Goal: Entertainment & Leisure: Consume media (video, audio)

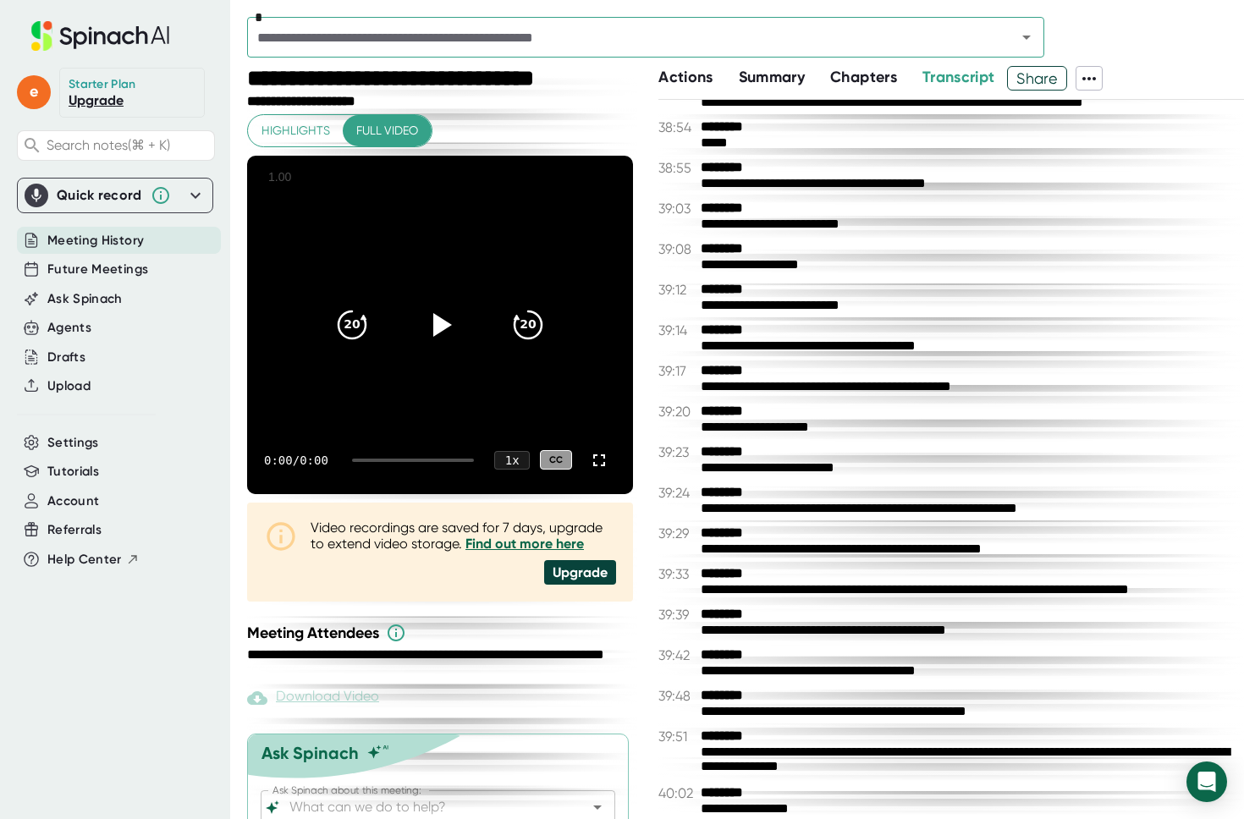
scroll to position [17475, 0]
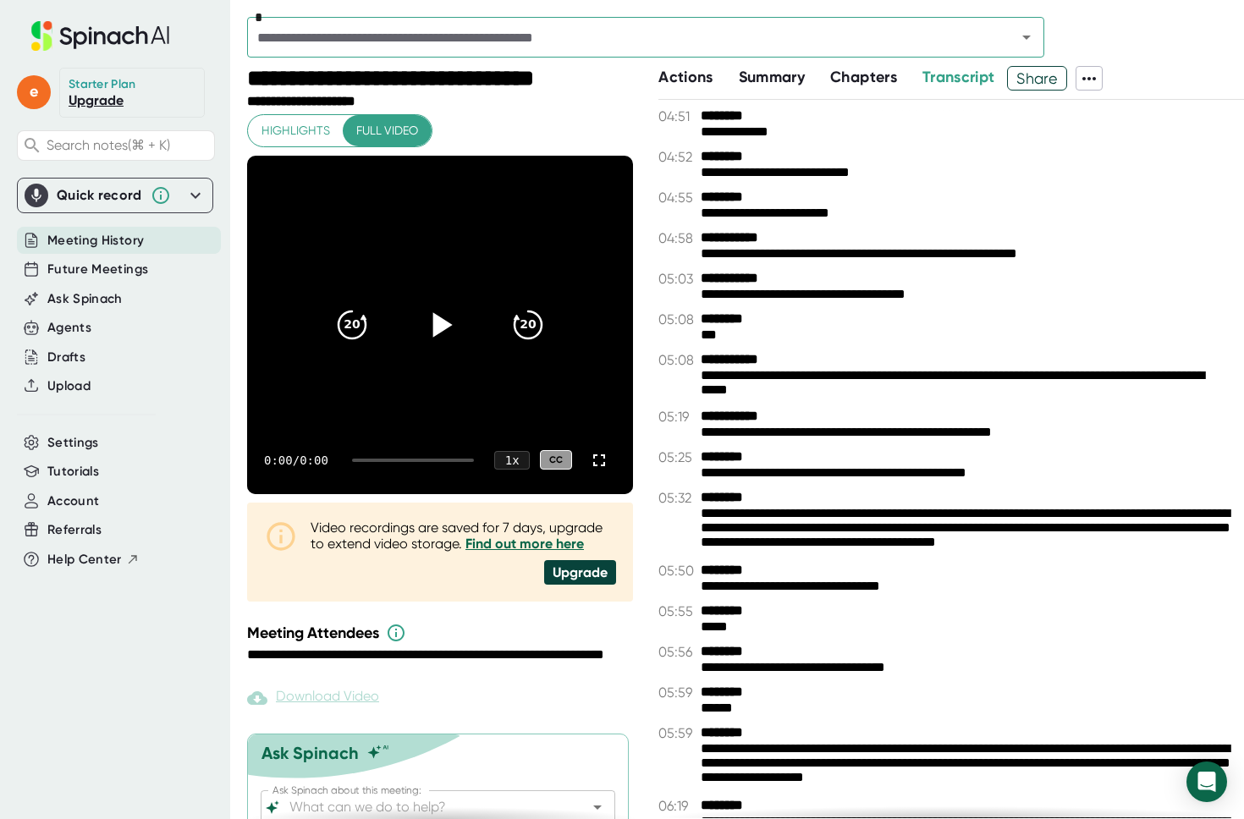
click at [452, 334] on div at bounding box center [439, 324] width 71 height 71
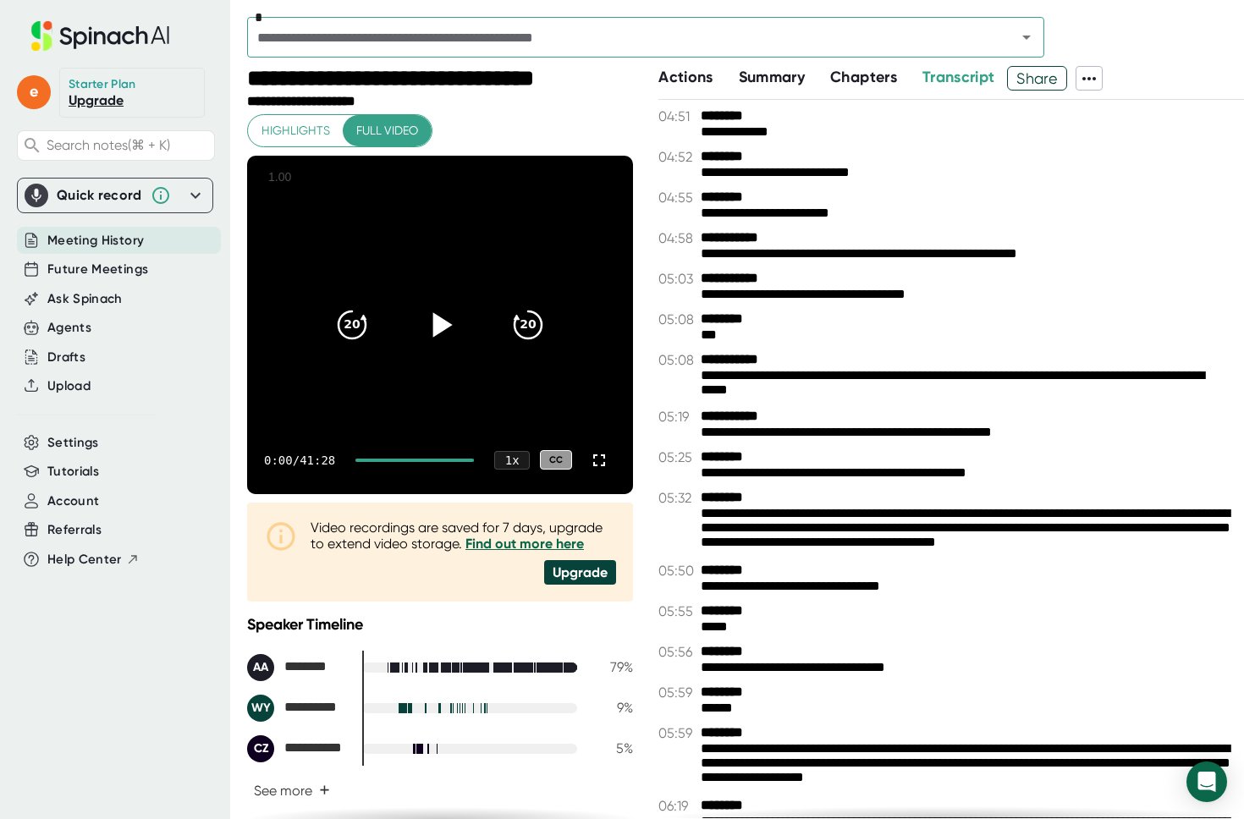
click at [433, 328] on icon at bounding box center [442, 324] width 19 height 25
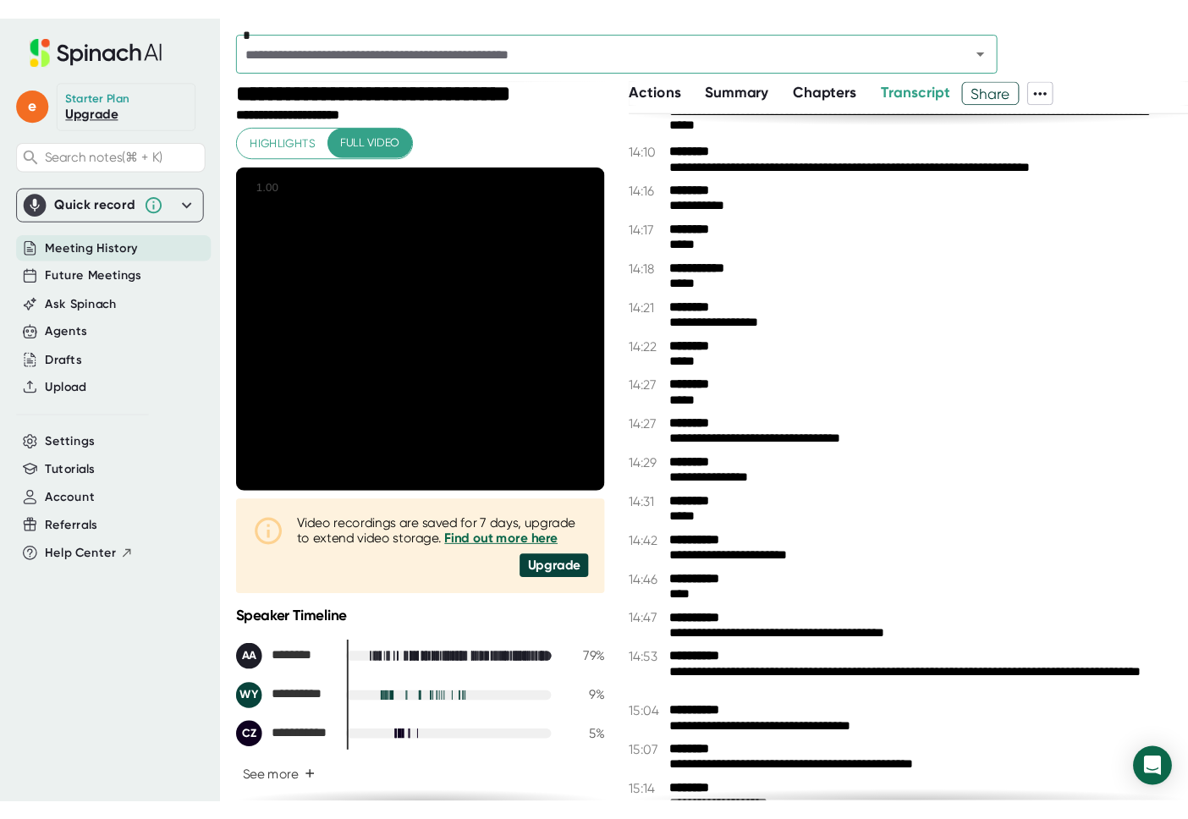
scroll to position [4154, 0]
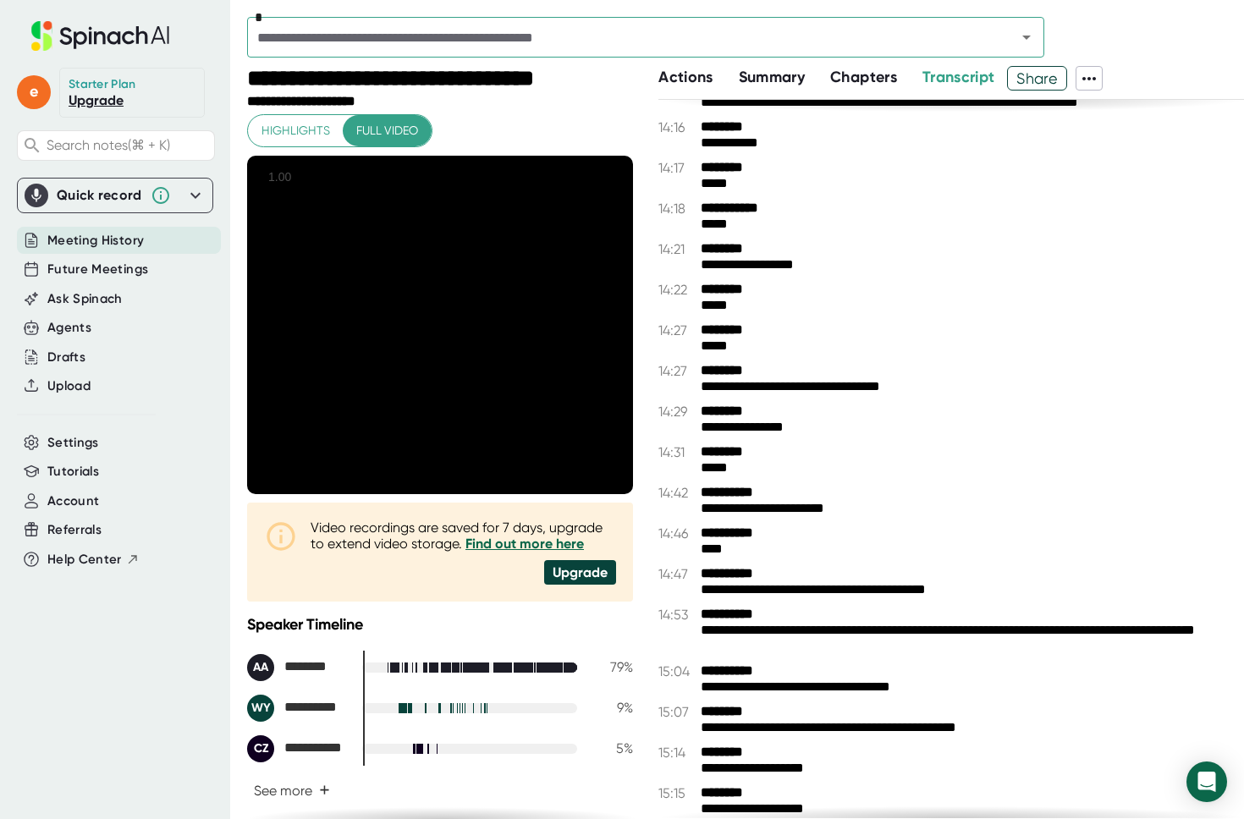
click at [733, 499] on b "**********" at bounding box center [764, 493] width 127 height 16
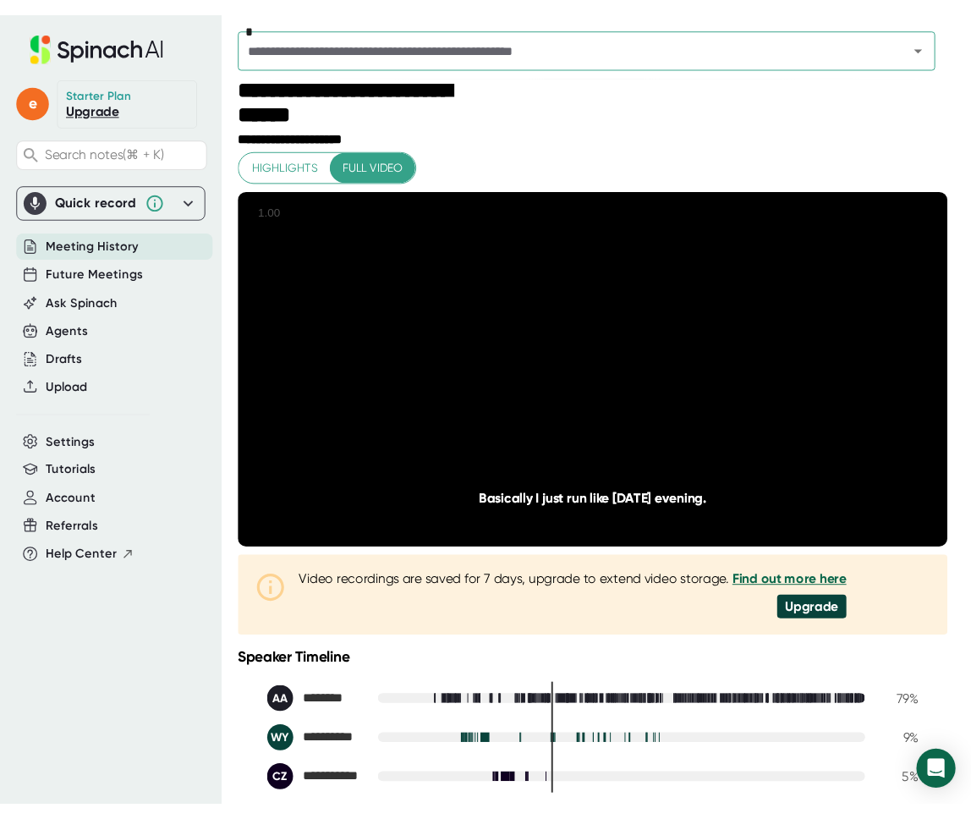
scroll to position [0, 0]
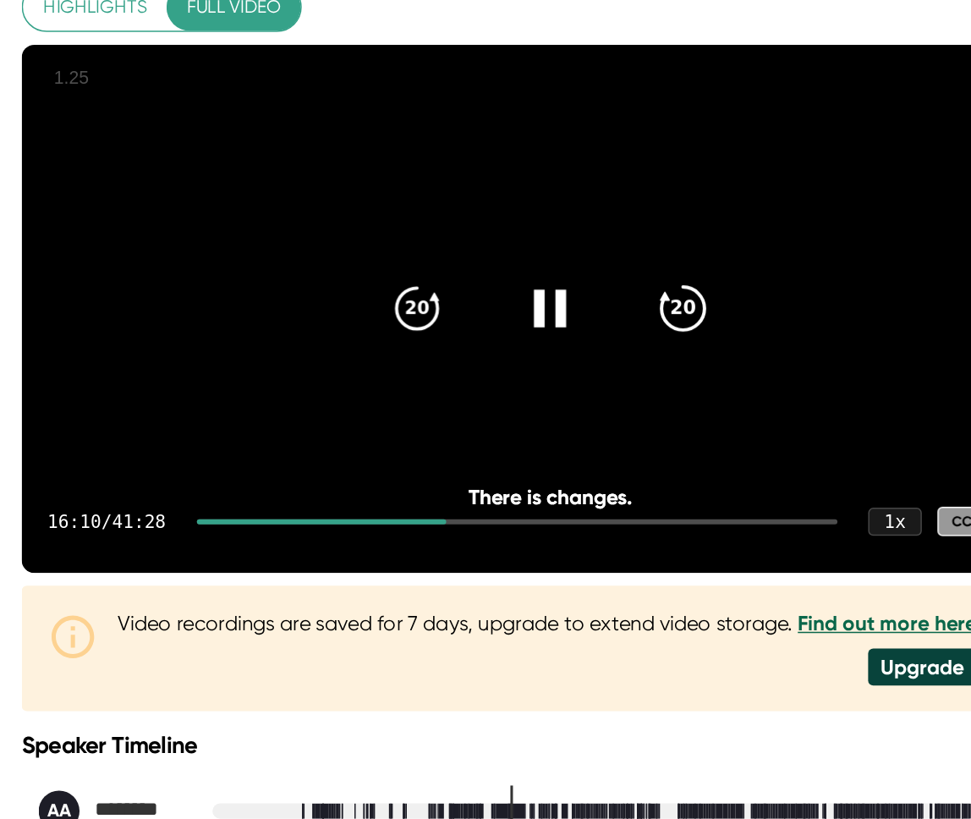
click at [674, 345] on icon "20" at bounding box center [684, 330] width 42 height 42
click at [702, 351] on icon "20" at bounding box center [684, 330] width 42 height 42
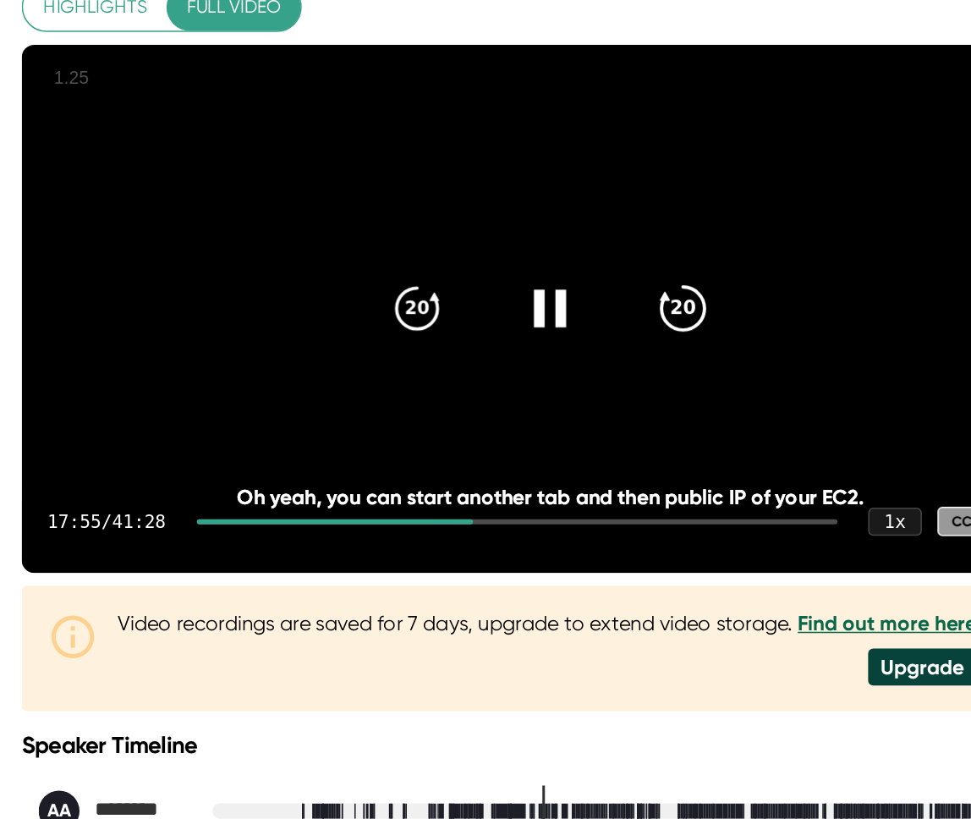
click at [685, 351] on icon "20" at bounding box center [684, 330] width 42 height 42
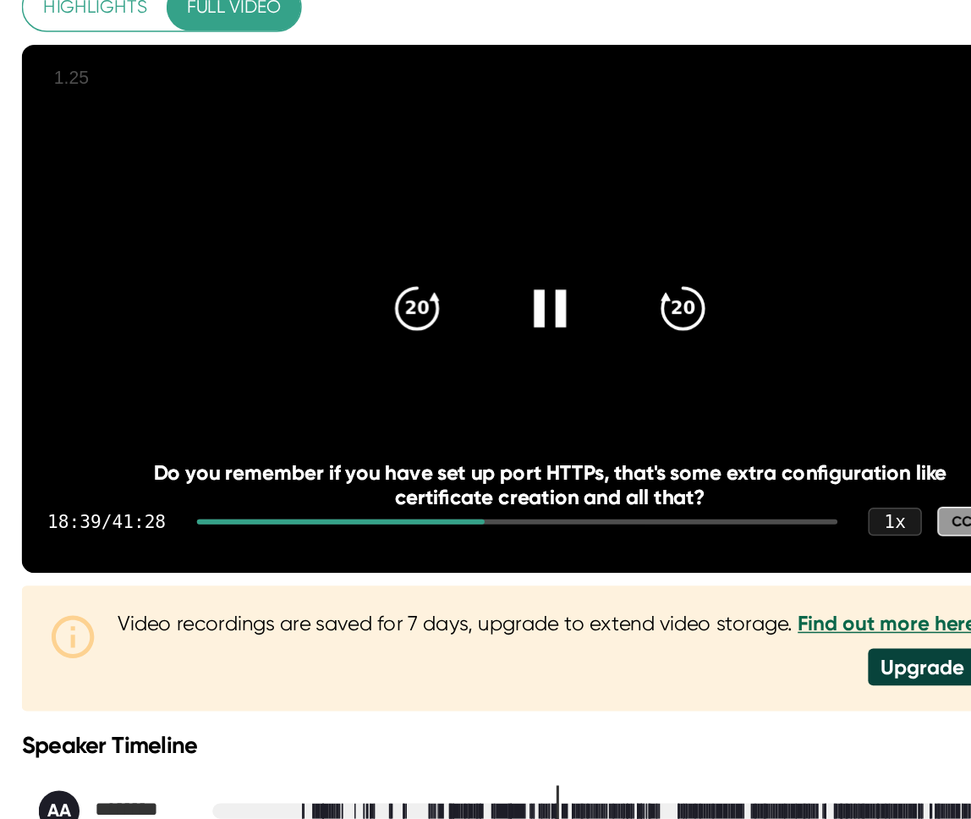
click at [593, 331] on div at bounding box center [596, 329] width 71 height 71
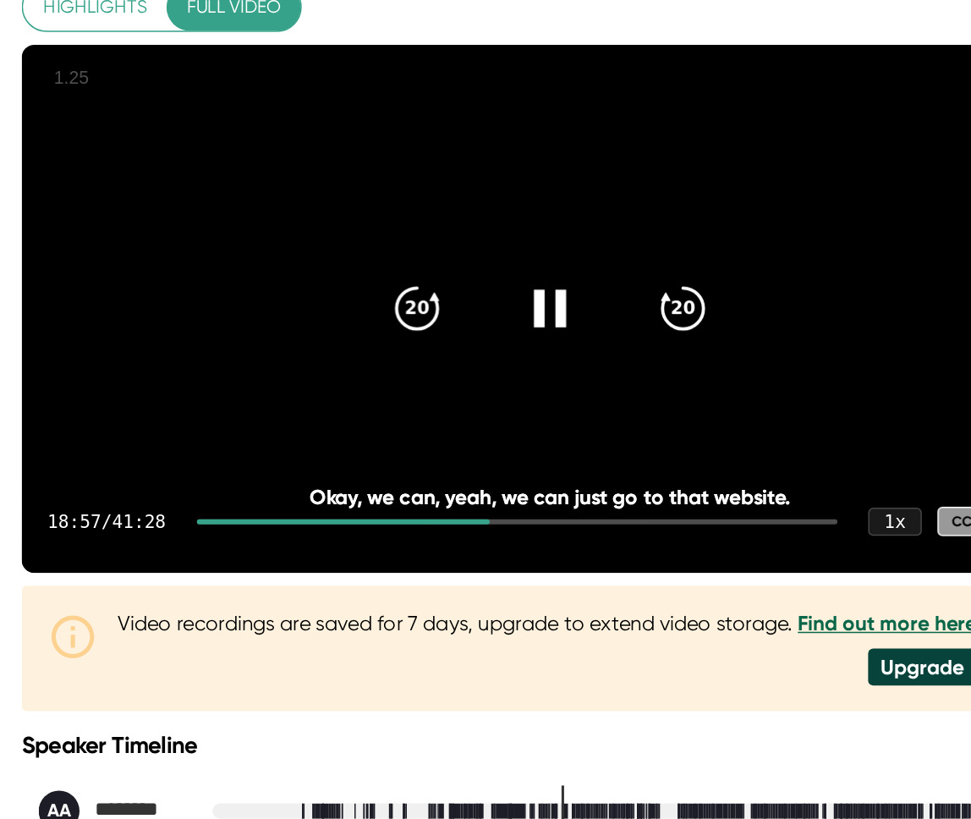
click at [591, 342] on icon at bounding box center [596, 329] width 21 height 25
click at [579, 354] on div at bounding box center [596, 329] width 71 height 71
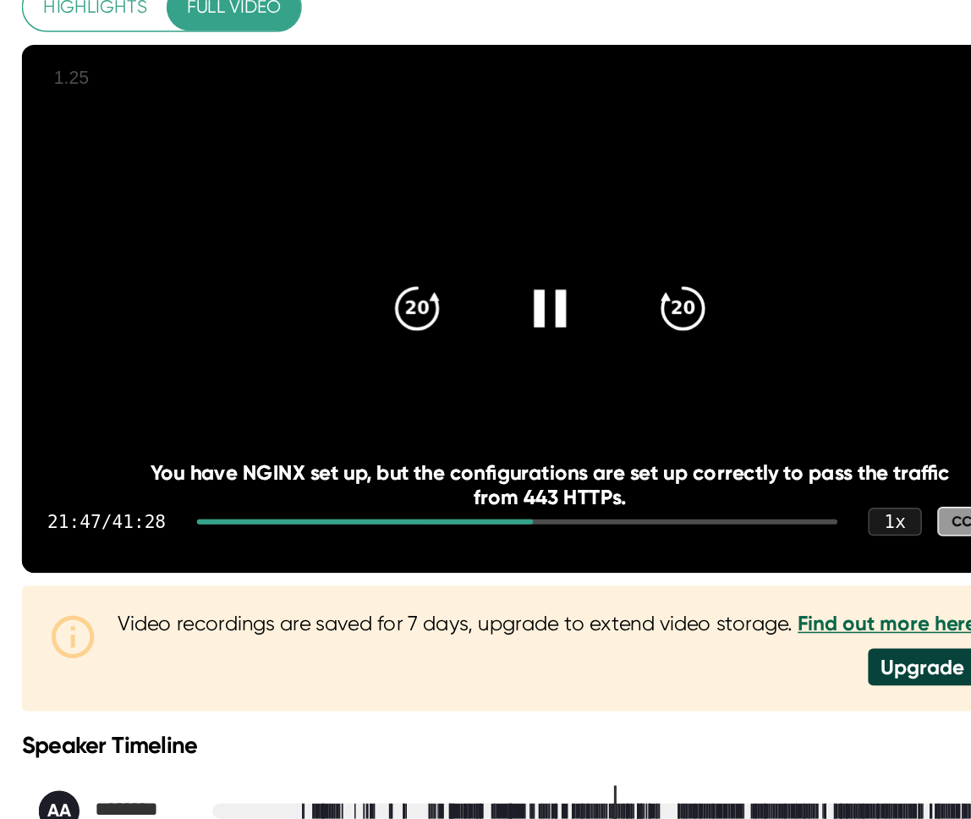
click at [602, 366] on div at bounding box center [596, 329] width 71 height 71
click at [613, 351] on icon at bounding box center [596, 330] width 42 height 42
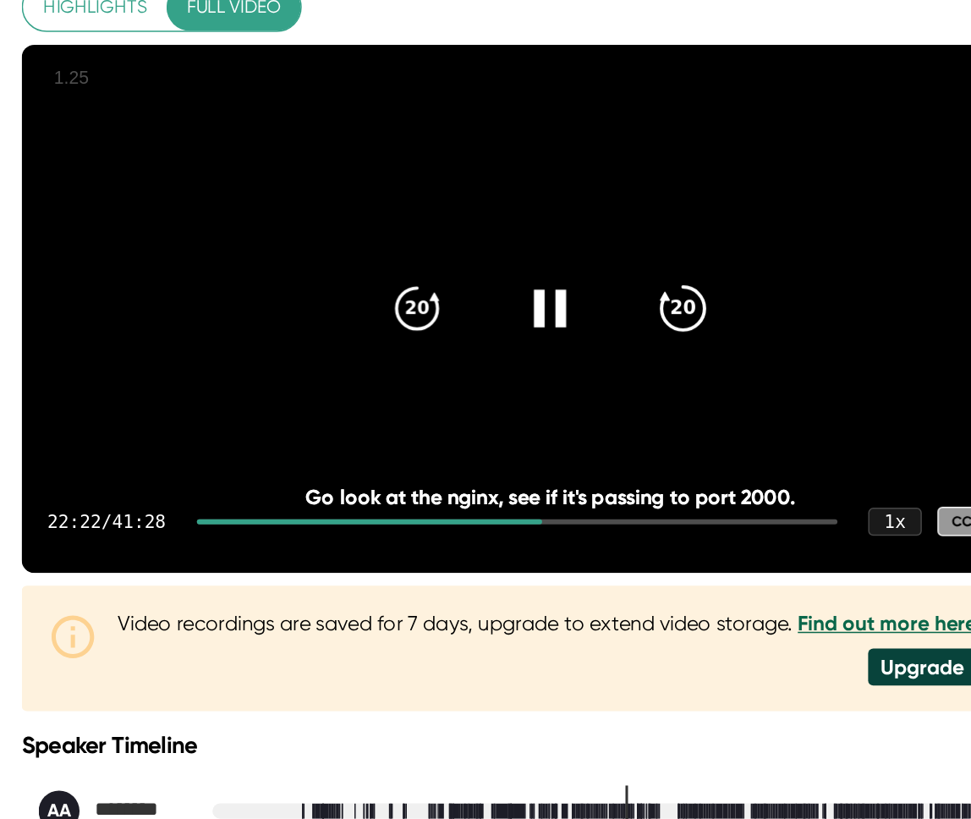
click at [685, 366] on div "20" at bounding box center [684, 329] width 71 height 71
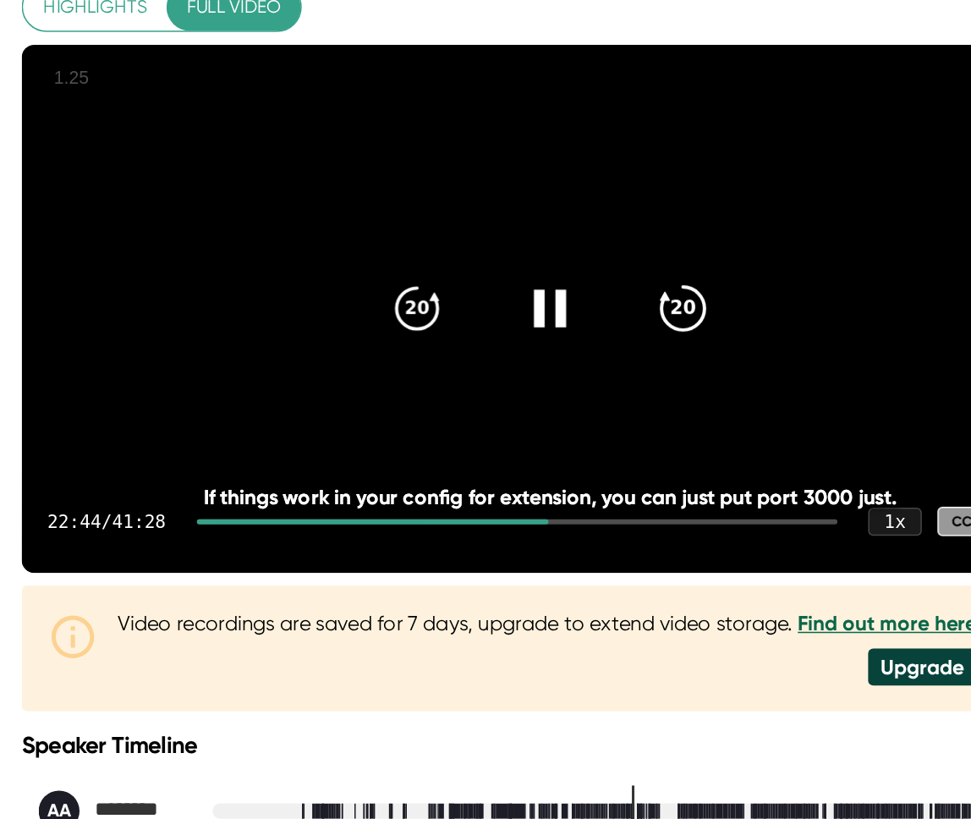
click at [684, 366] on div "20" at bounding box center [684, 329] width 71 height 71
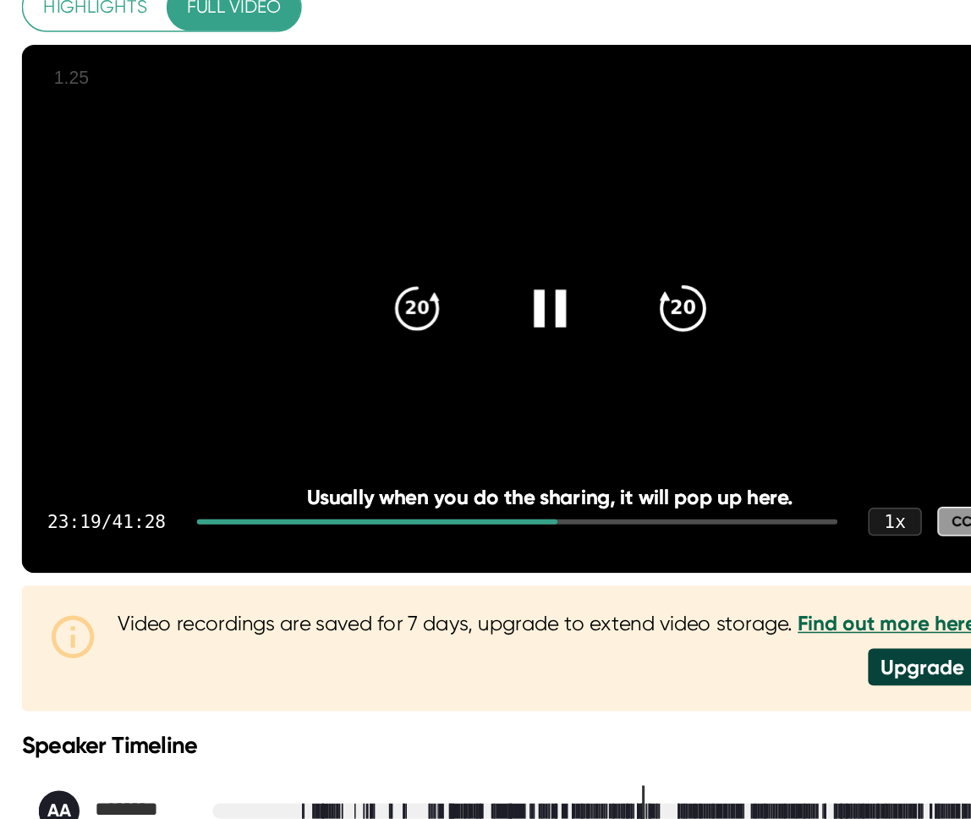
click at [693, 351] on icon "20" at bounding box center [684, 330] width 42 height 42
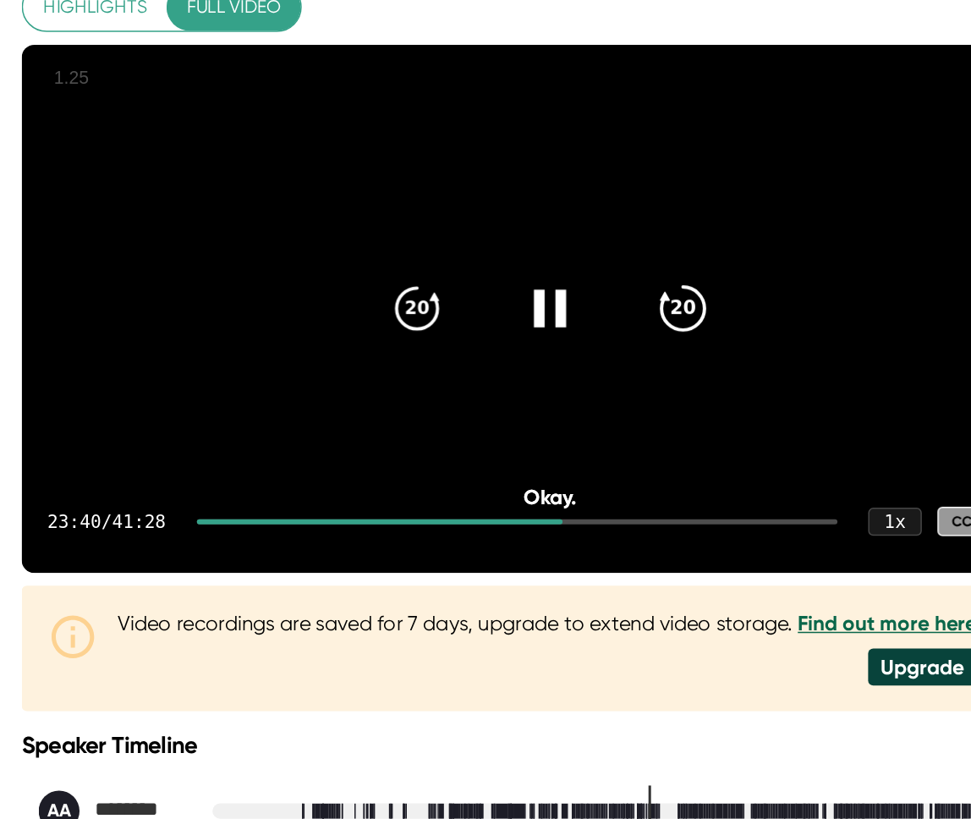
click at [691, 351] on icon "20" at bounding box center [684, 330] width 42 height 42
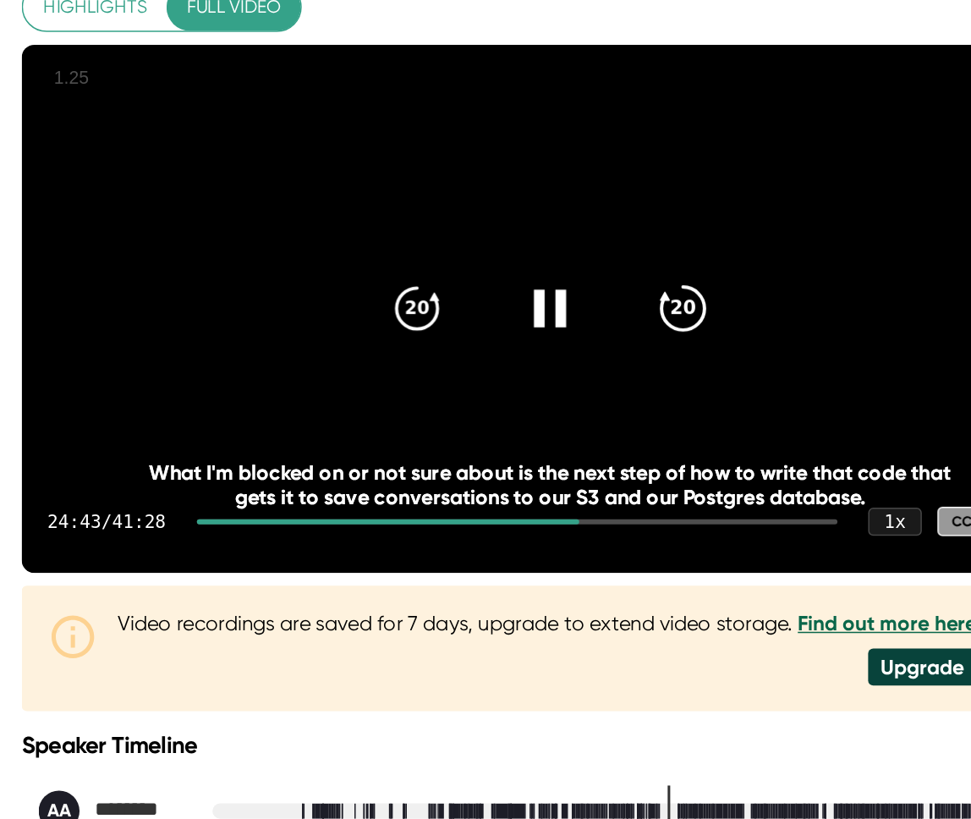
click at [691, 351] on icon "20" at bounding box center [684, 330] width 42 height 42
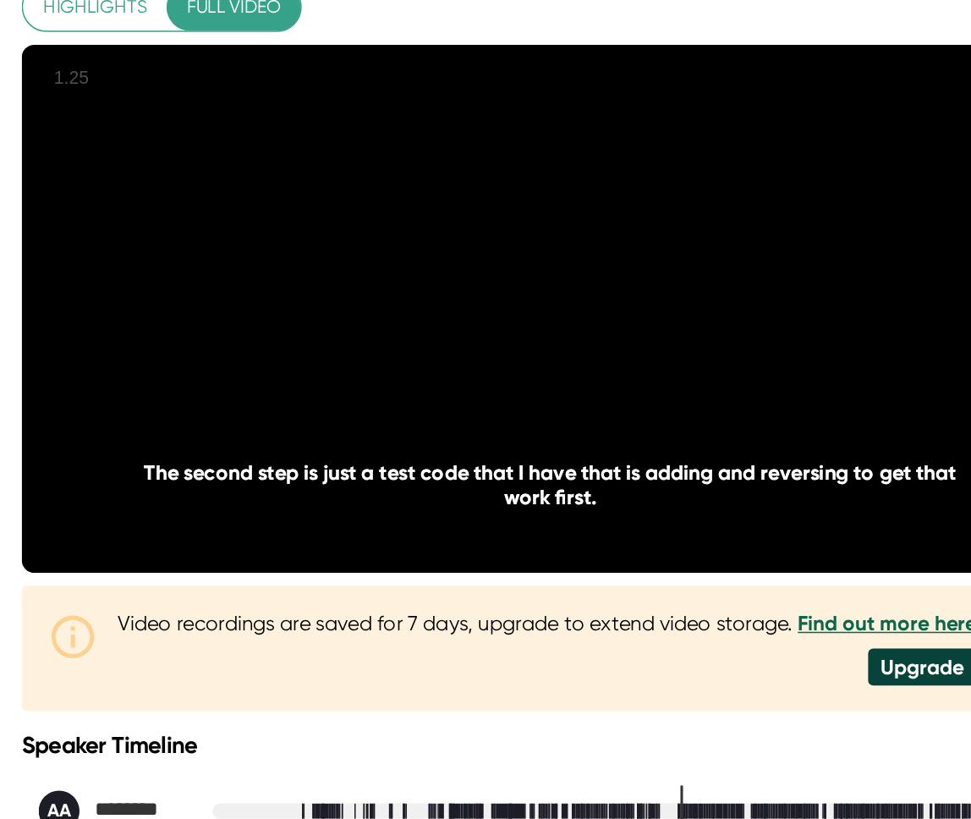
click at [691, 351] on icon "20" at bounding box center [684, 330] width 42 height 42
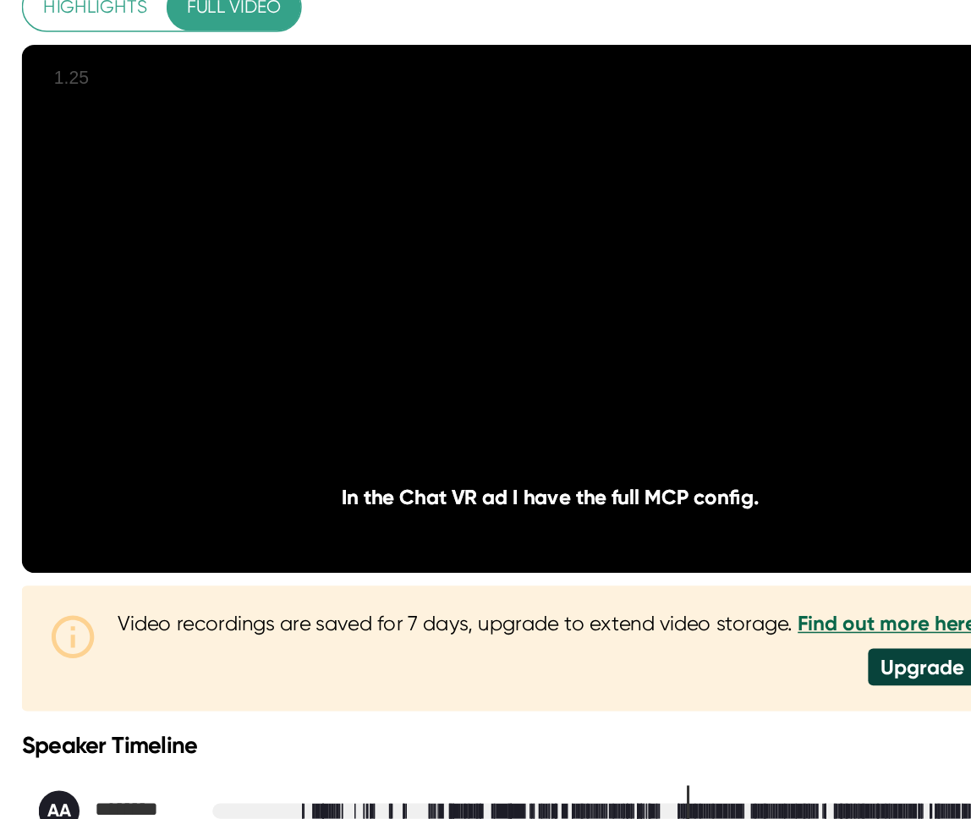
click at [691, 351] on icon "20" at bounding box center [684, 330] width 42 height 42
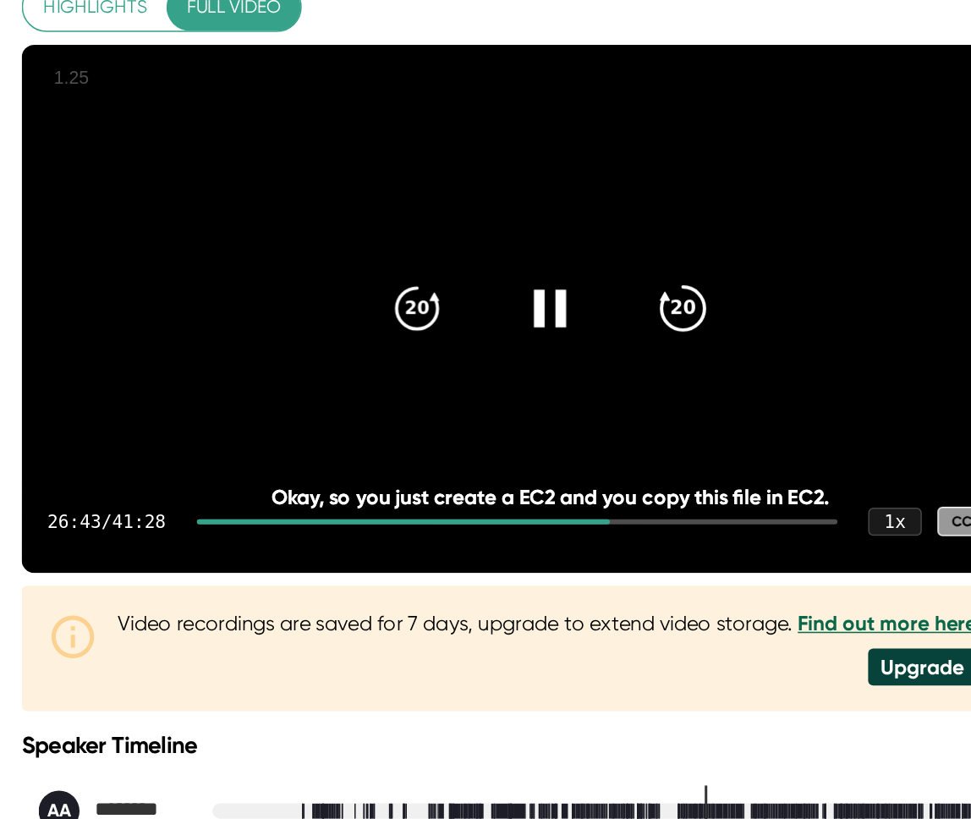
click at [693, 351] on icon "20" at bounding box center [684, 330] width 42 height 42
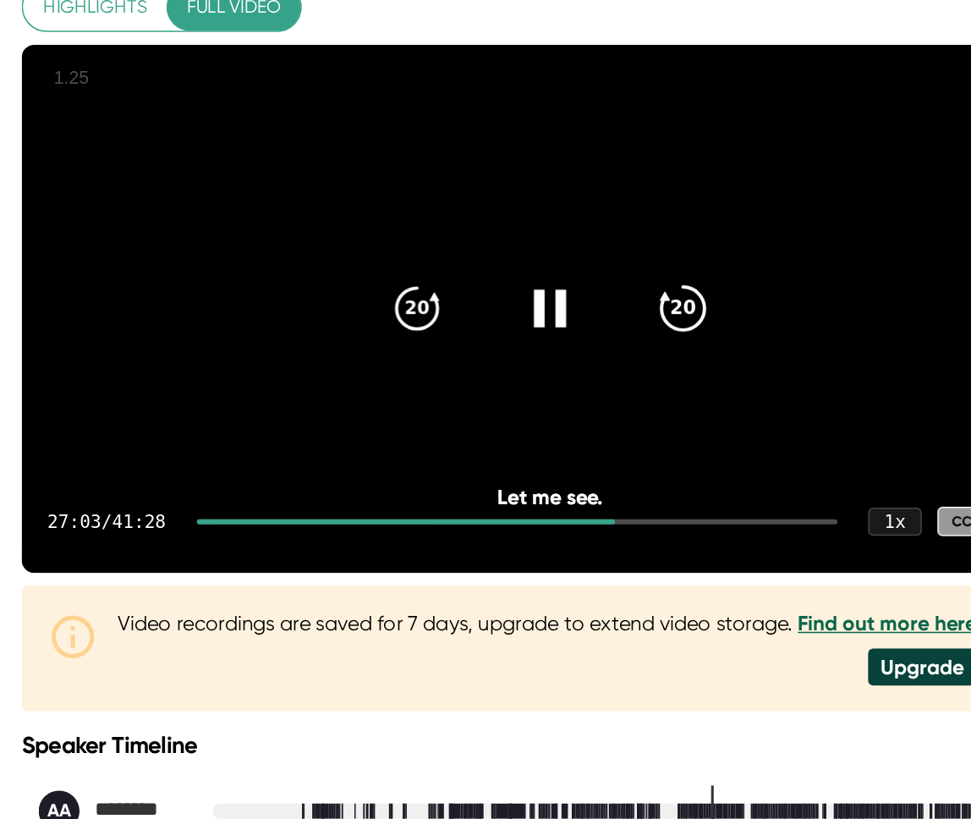
click at [693, 351] on icon "20" at bounding box center [684, 330] width 42 height 42
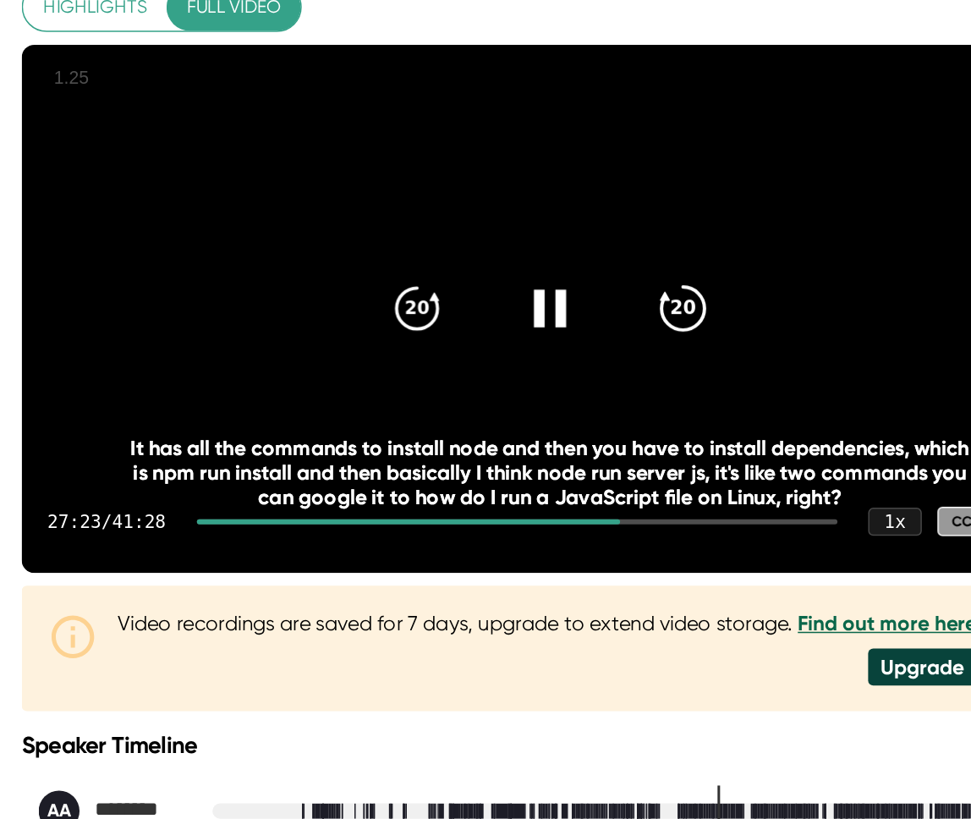
click at [693, 351] on icon "20" at bounding box center [684, 330] width 42 height 42
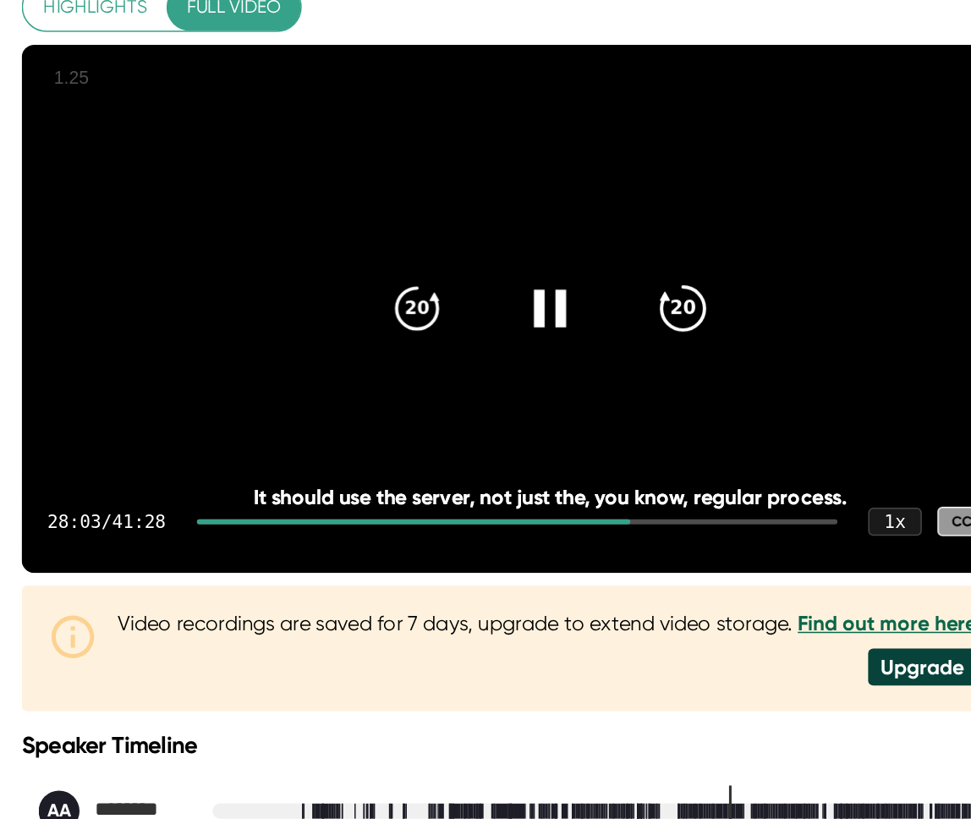
click at [693, 351] on icon "20" at bounding box center [684, 330] width 42 height 42
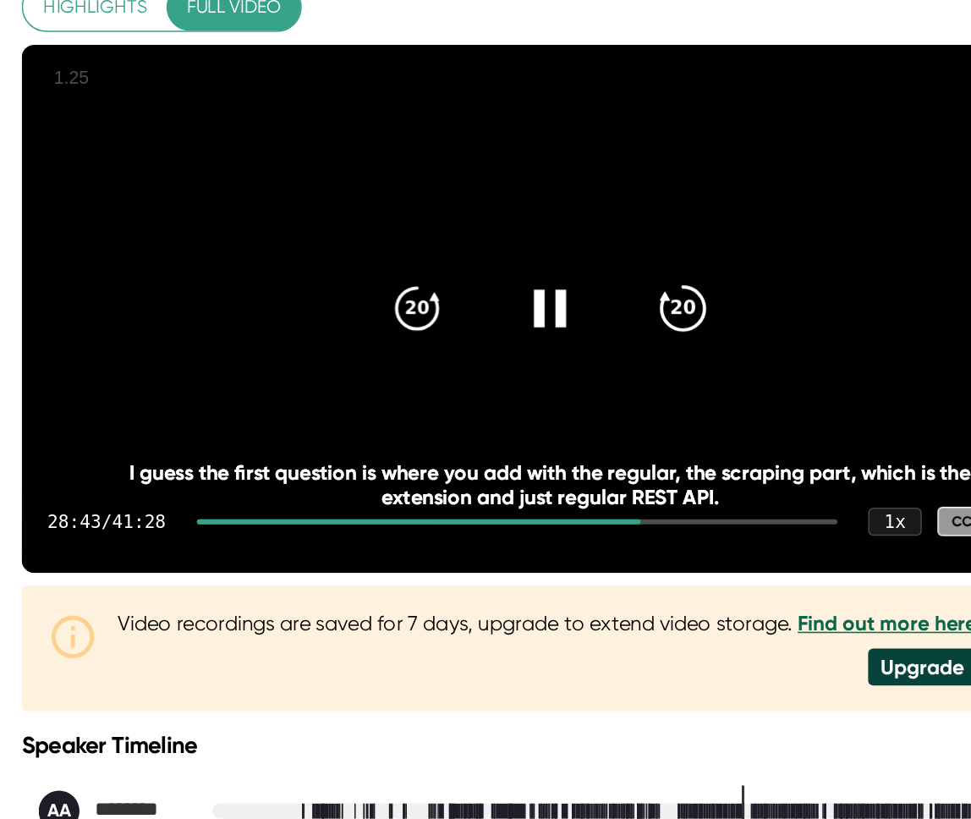
click at [693, 351] on icon "20" at bounding box center [684, 330] width 42 height 42
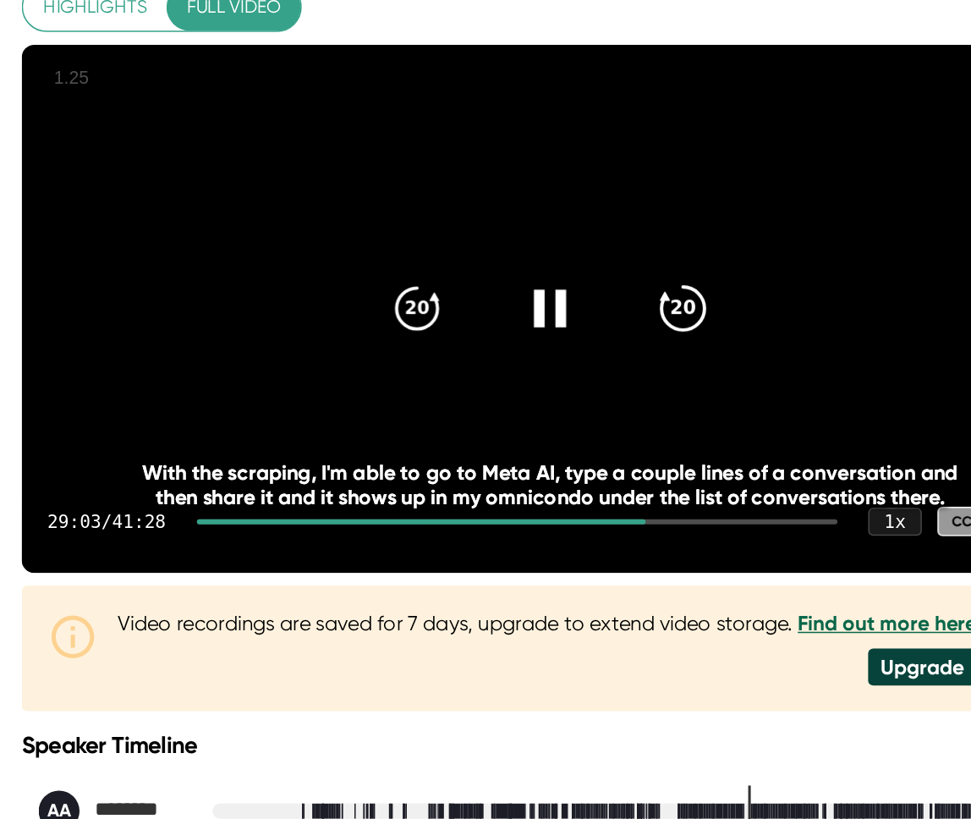
click at [693, 351] on icon "20" at bounding box center [684, 330] width 42 height 42
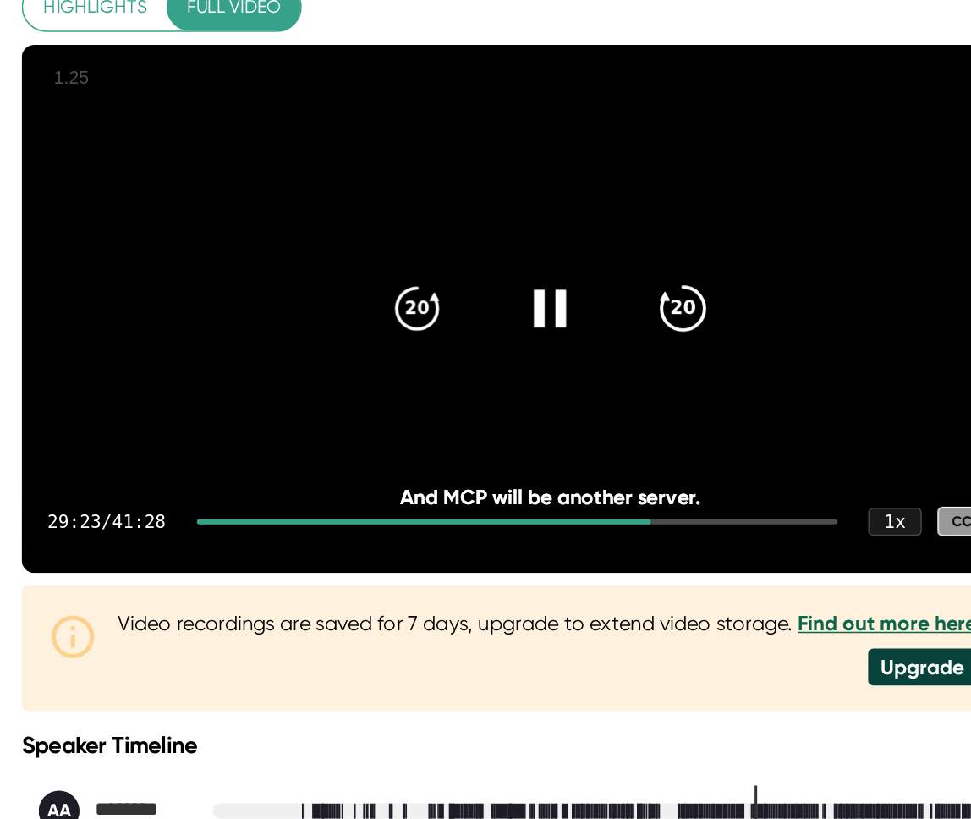
click at [693, 351] on icon "20" at bounding box center [684, 330] width 42 height 42
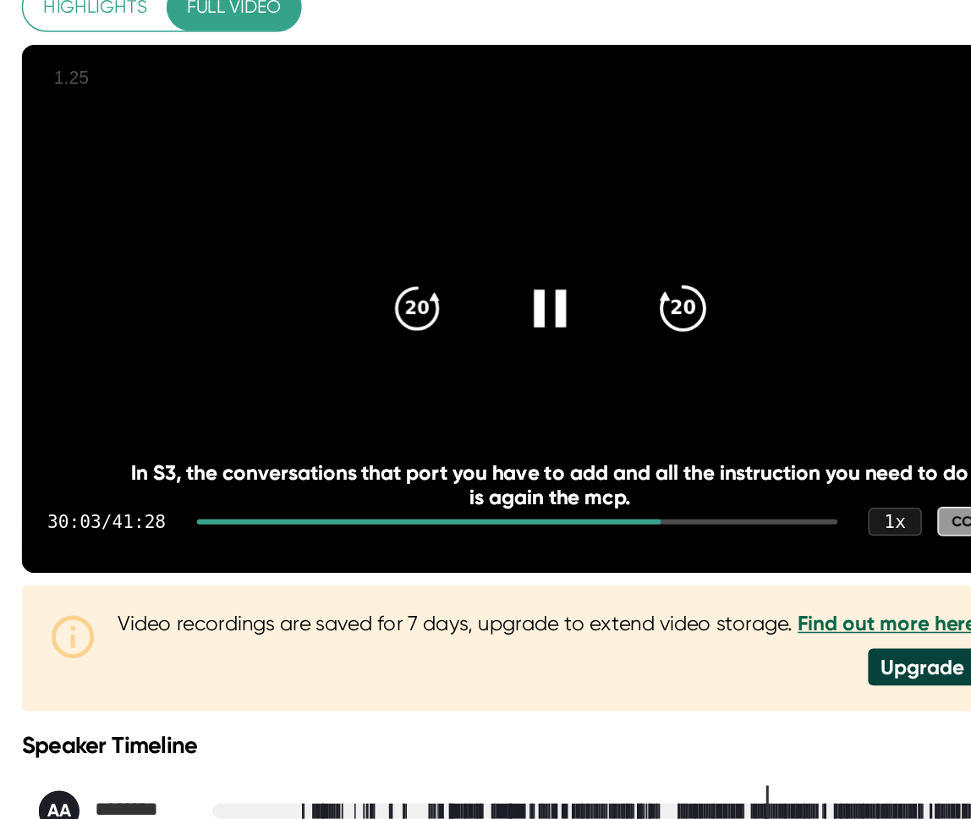
click at [693, 351] on icon "20" at bounding box center [684, 330] width 42 height 42
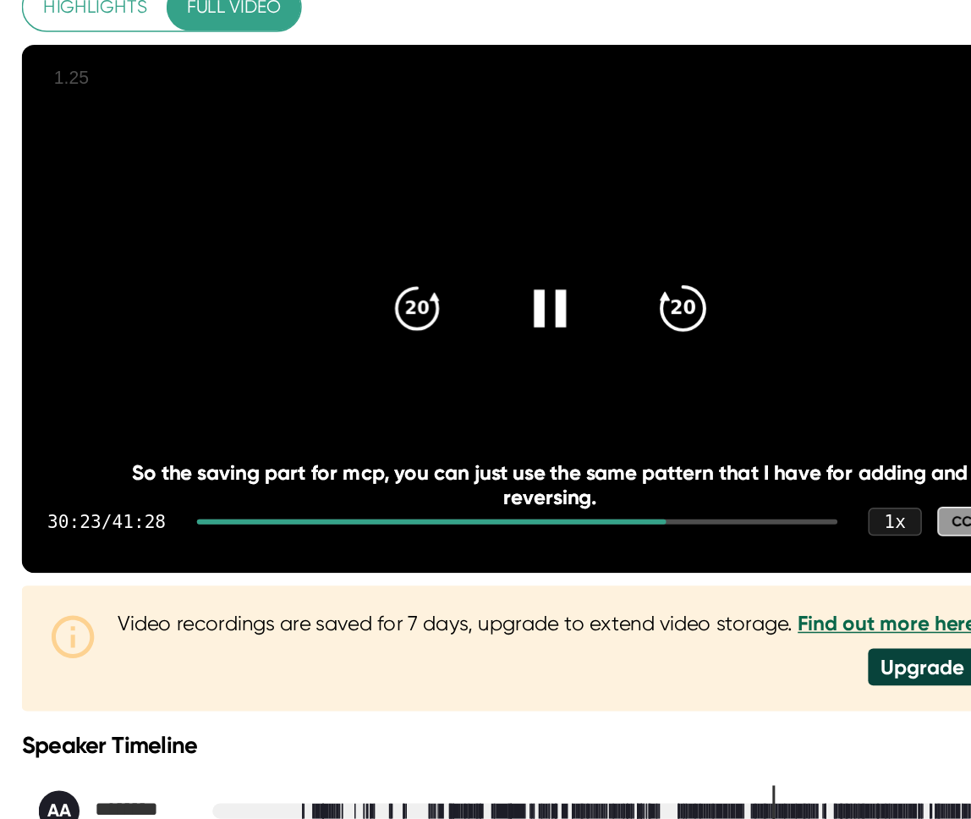
click at [693, 351] on icon "20" at bounding box center [684, 330] width 42 height 42
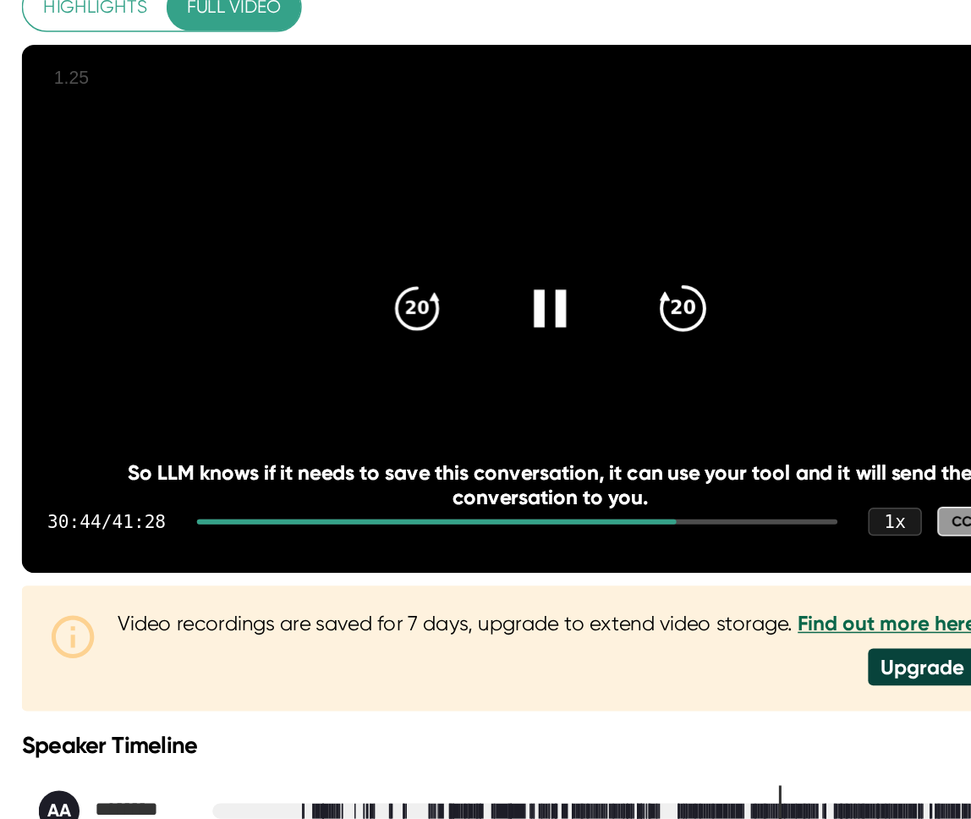
click at [693, 351] on icon "20" at bounding box center [684, 330] width 42 height 42
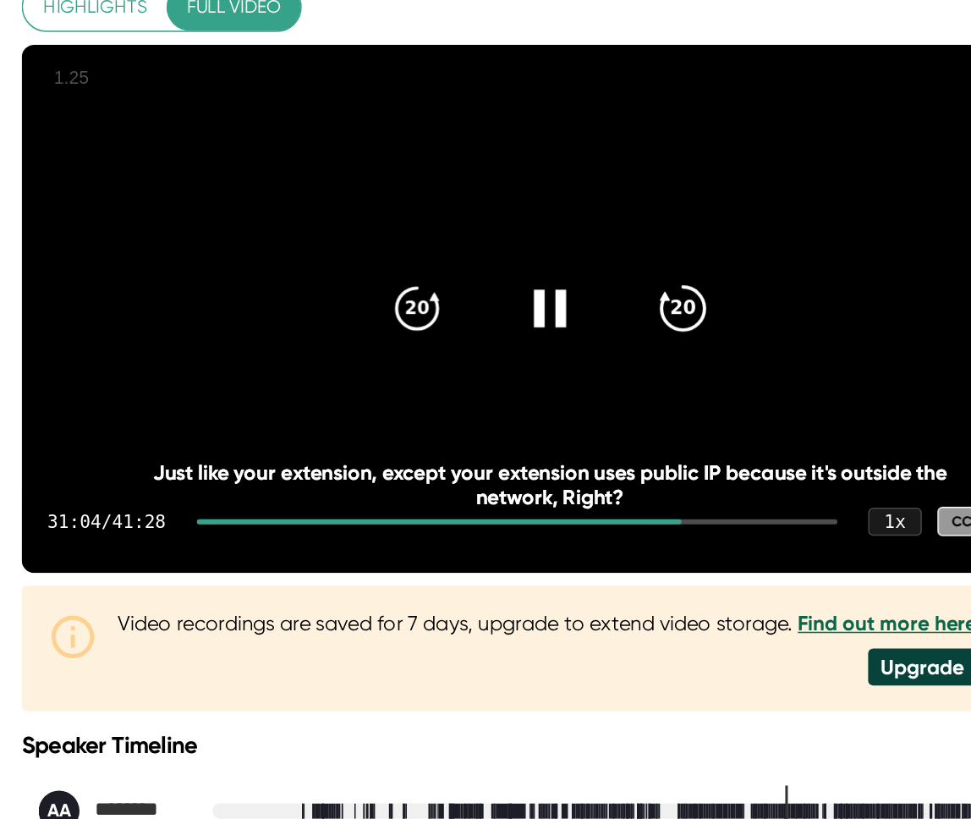
click at [693, 351] on icon "20" at bounding box center [684, 330] width 42 height 42
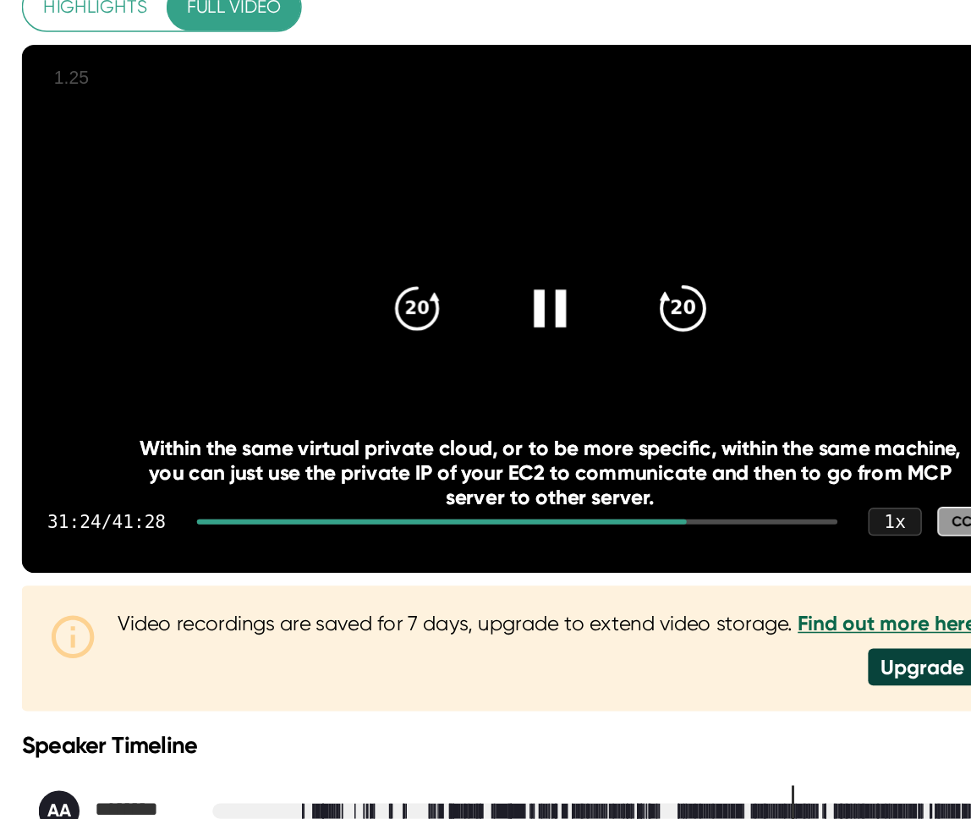
click at [693, 351] on icon "20" at bounding box center [684, 330] width 42 height 42
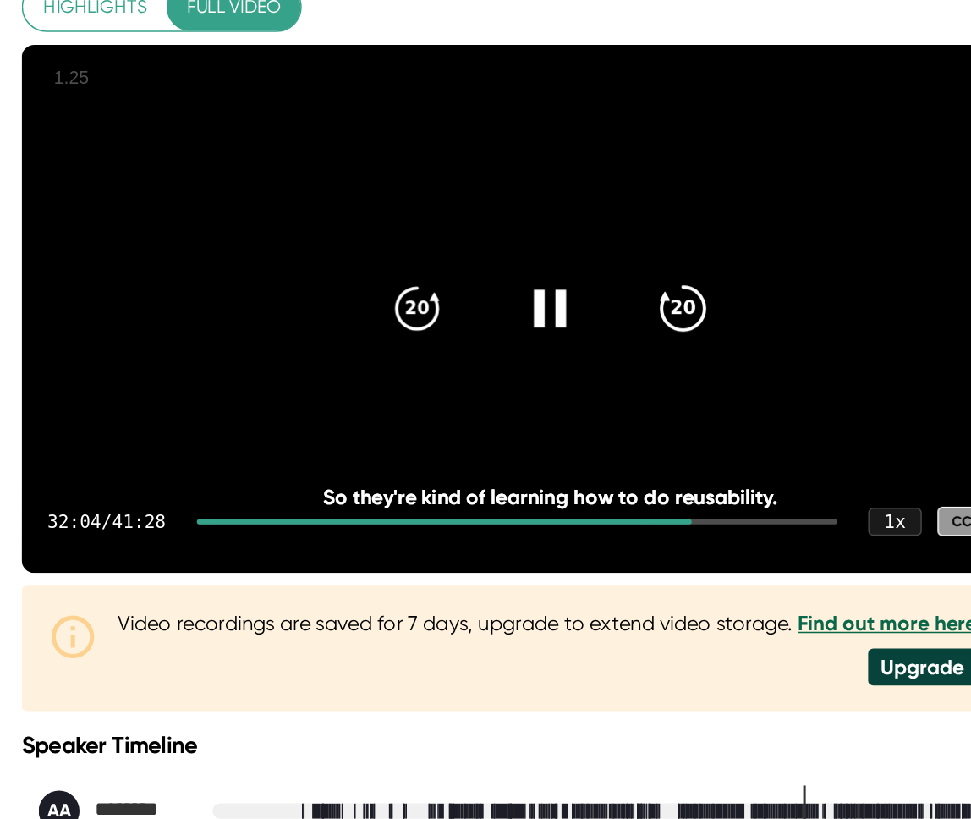
click at [693, 351] on icon "20" at bounding box center [684, 330] width 42 height 42
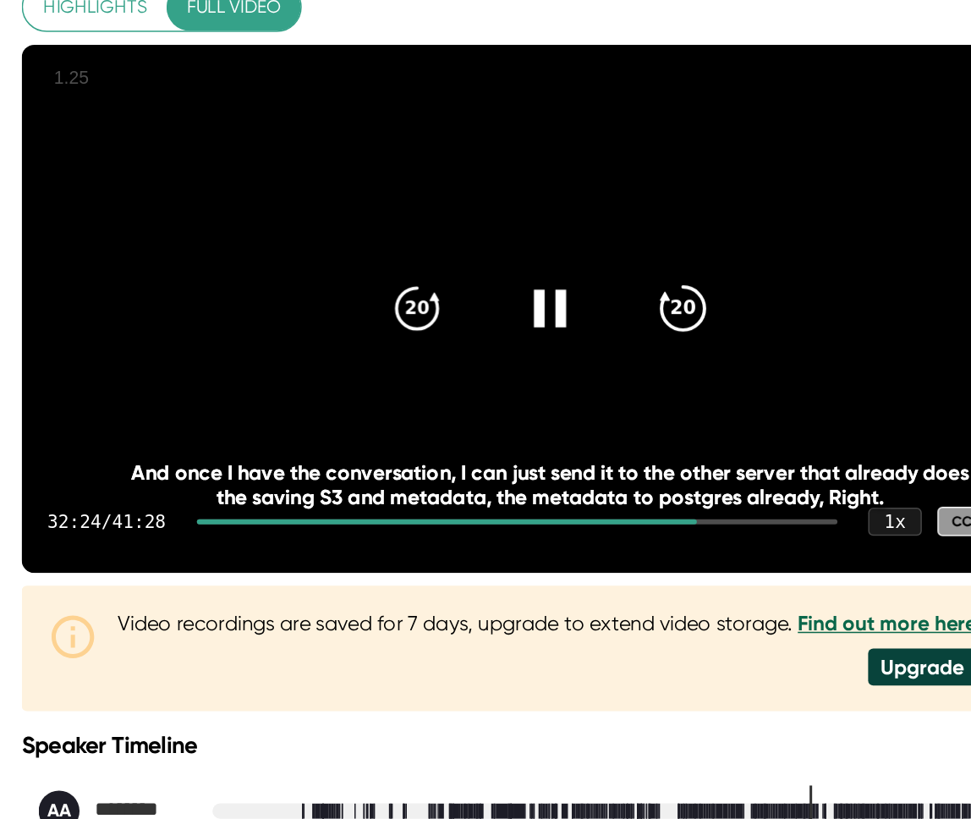
click at [693, 351] on icon "20" at bounding box center [684, 330] width 42 height 42
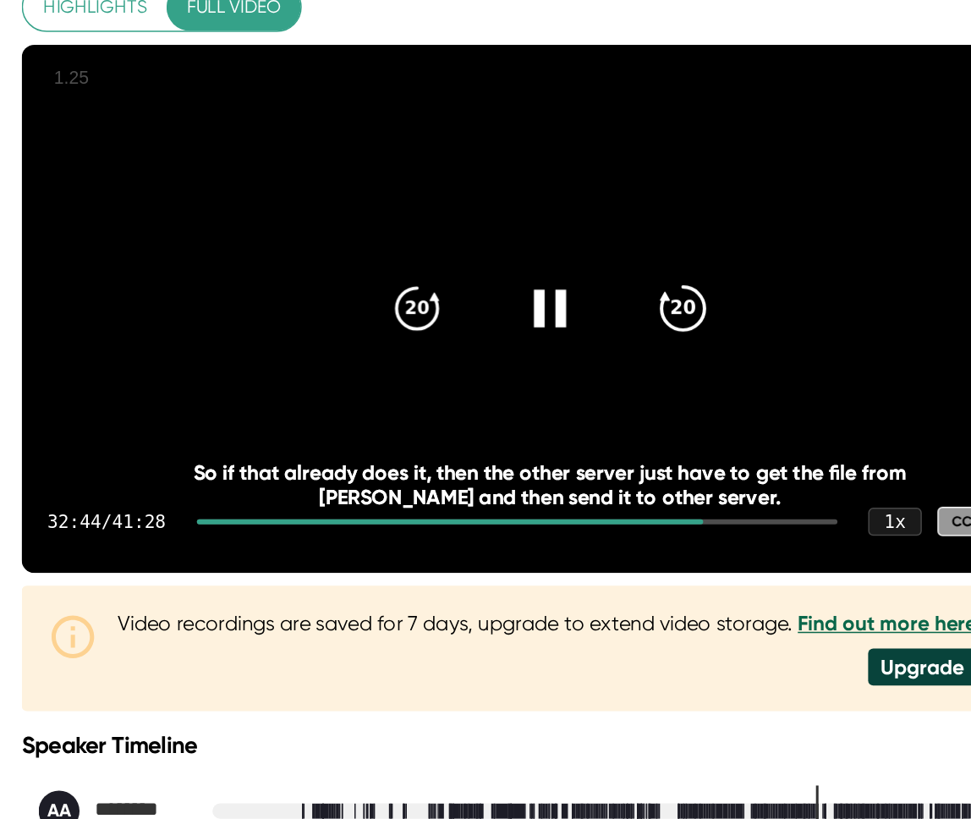
click at [693, 351] on icon "20" at bounding box center [684, 330] width 42 height 42
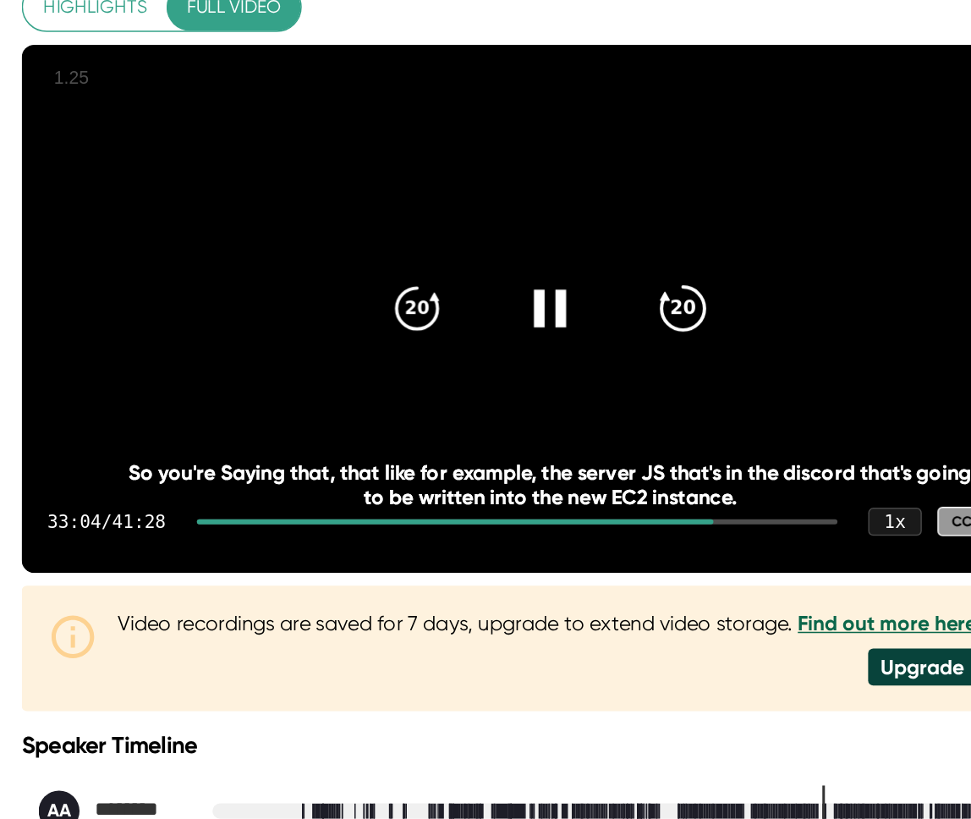
click at [693, 351] on icon "20" at bounding box center [684, 330] width 42 height 42
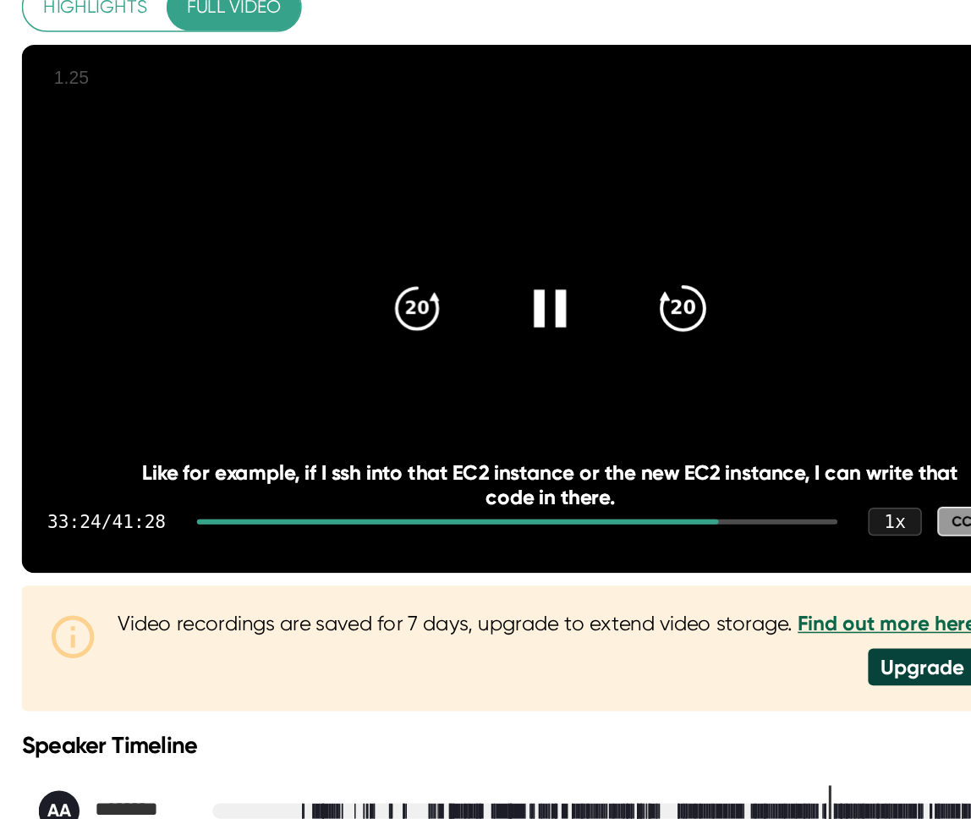
click at [693, 351] on icon "20" at bounding box center [684, 330] width 42 height 42
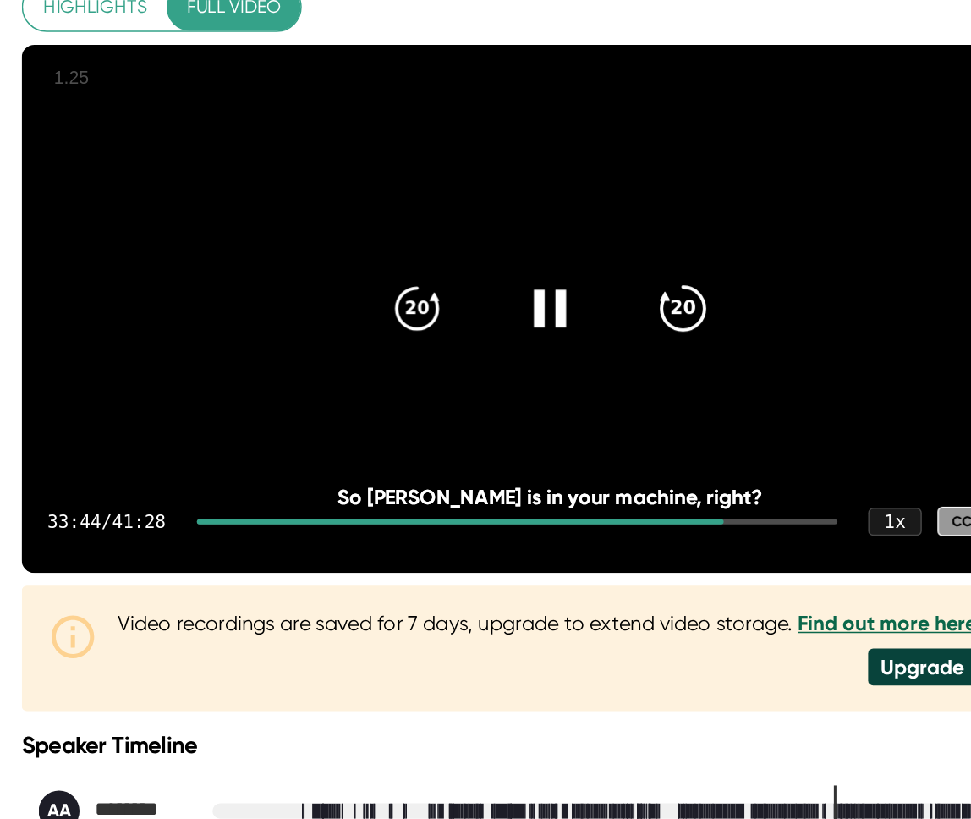
click at [693, 351] on icon "20" at bounding box center [684, 330] width 42 height 42
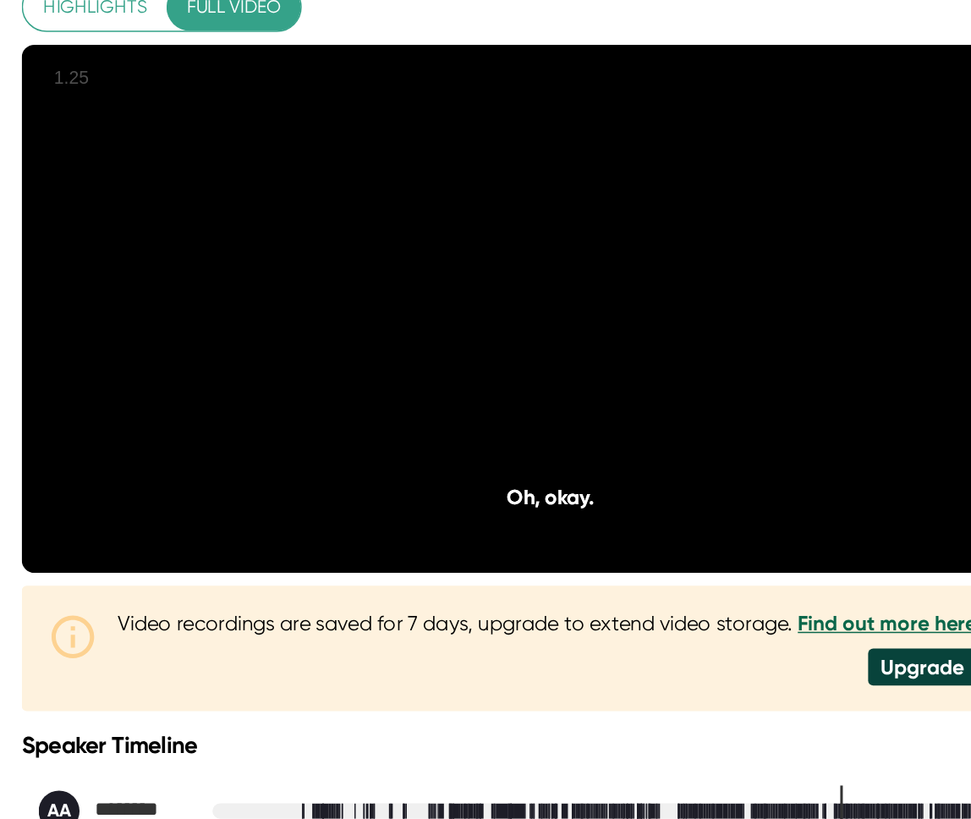
click at [693, 351] on icon "20" at bounding box center [684, 330] width 42 height 42
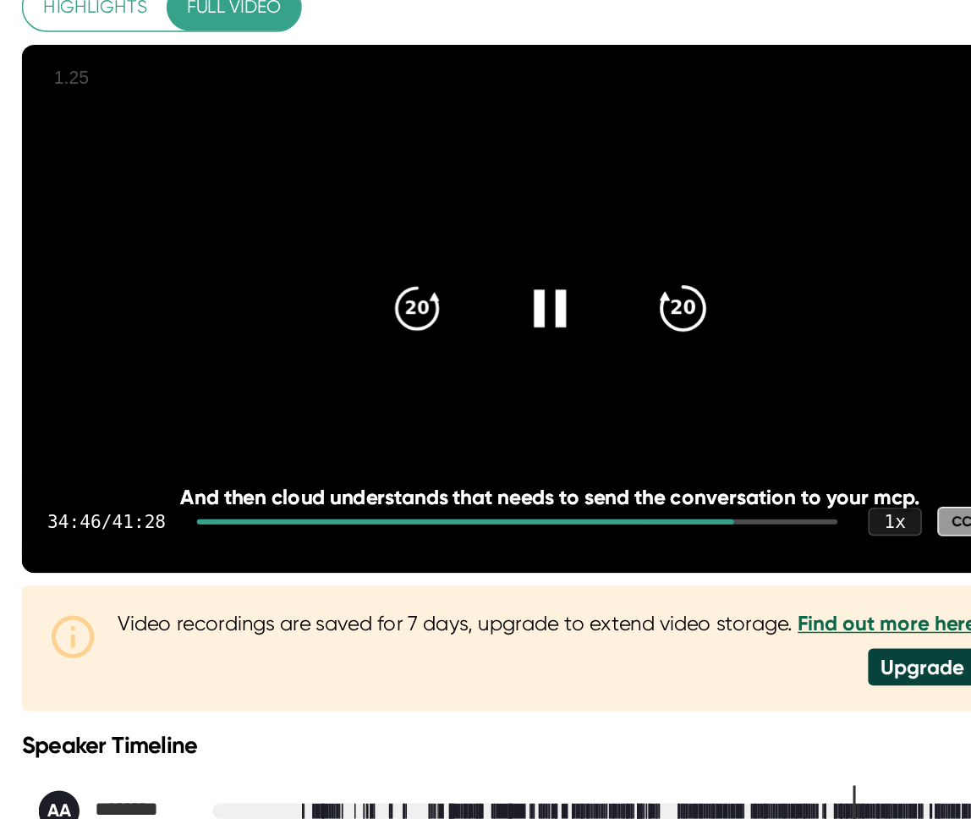
click at [693, 351] on icon "20" at bounding box center [684, 330] width 42 height 42
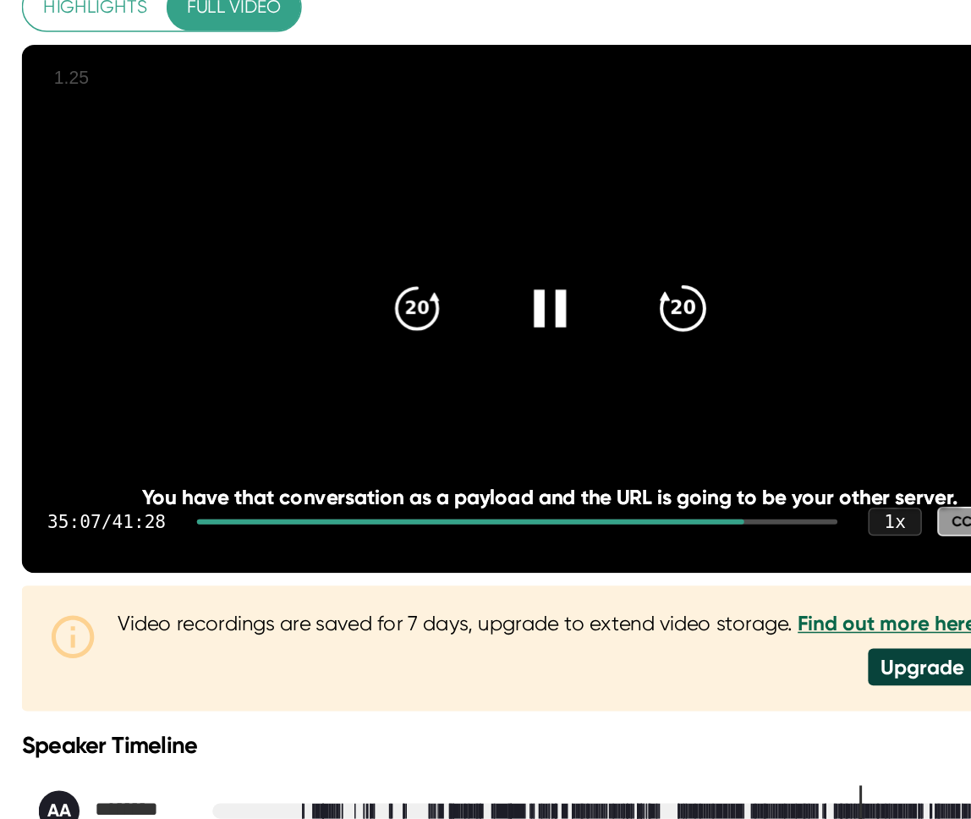
click at [693, 351] on icon "20" at bounding box center [684, 330] width 42 height 42
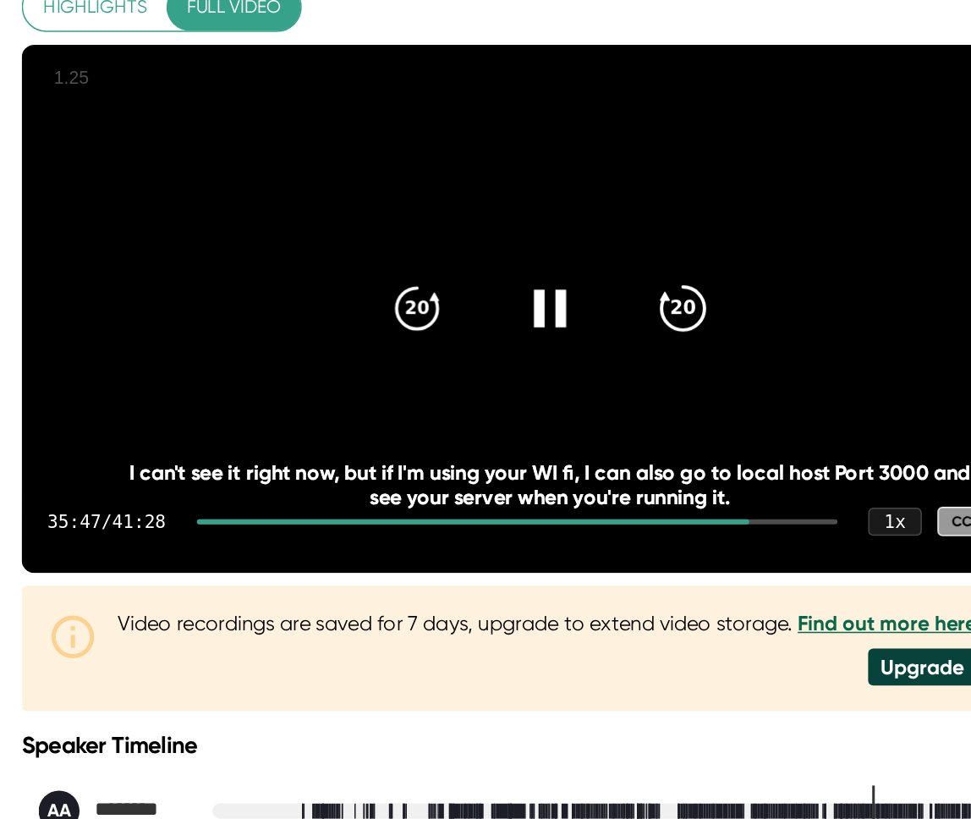
click at [693, 351] on icon "20" at bounding box center [684, 330] width 42 height 42
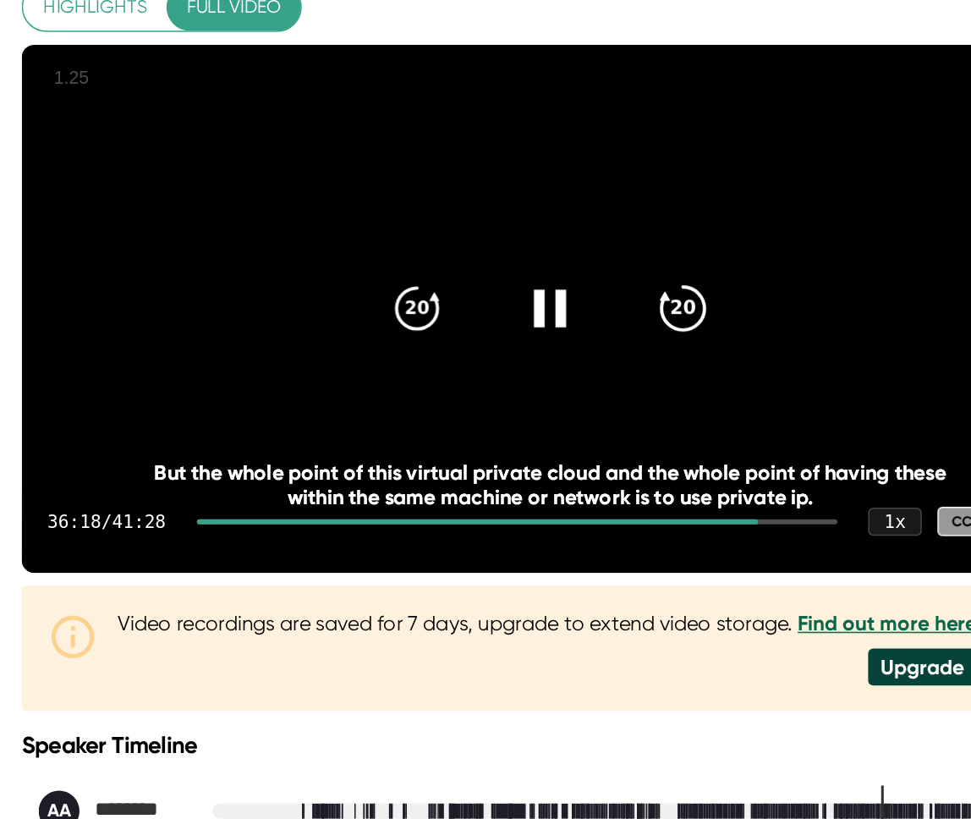
click at [698, 366] on div "20" at bounding box center [684, 329] width 71 height 71
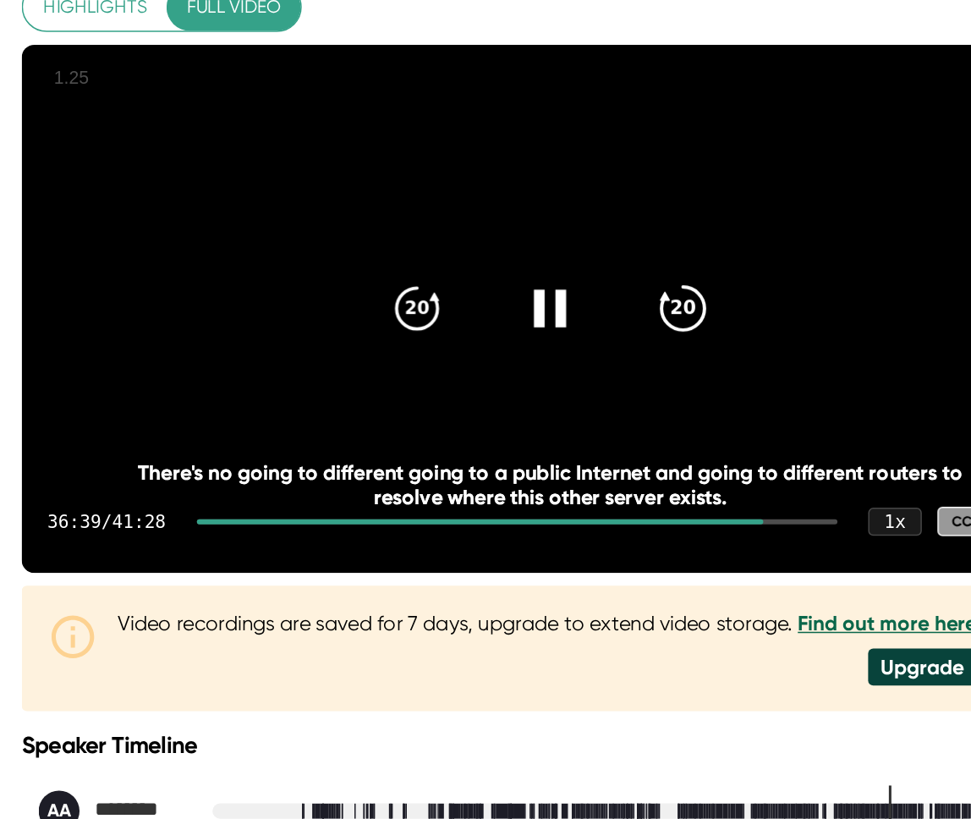
click at [695, 351] on icon "20" at bounding box center [684, 330] width 42 height 42
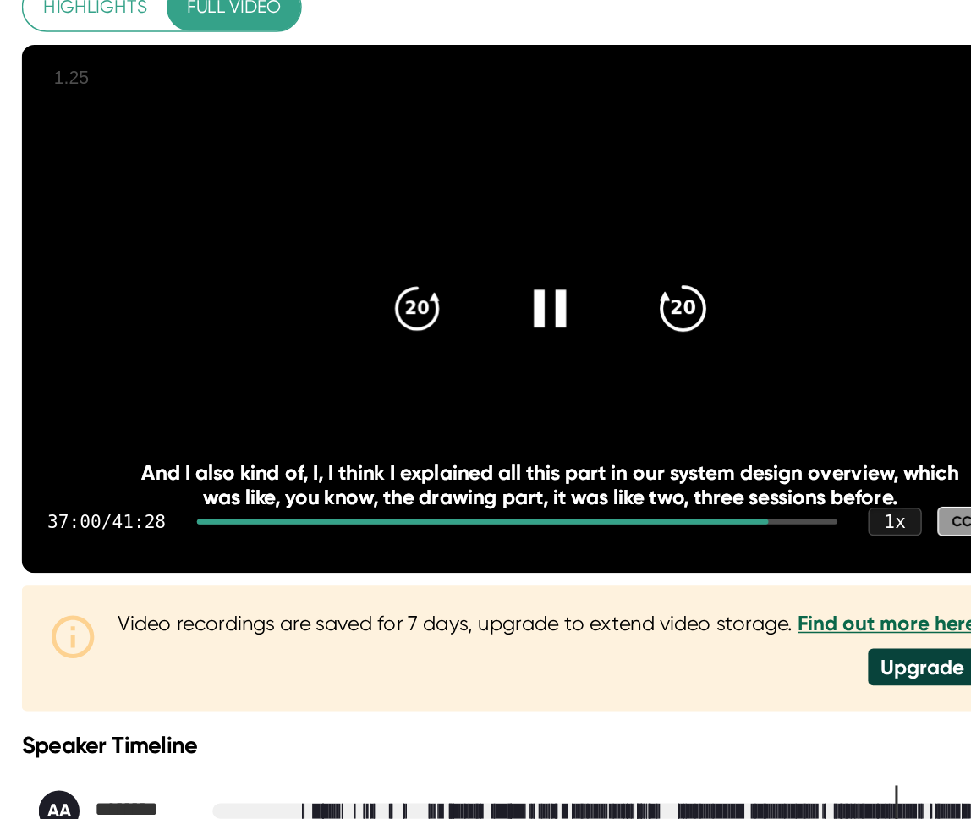
click at [695, 351] on icon "20" at bounding box center [684, 330] width 42 height 42
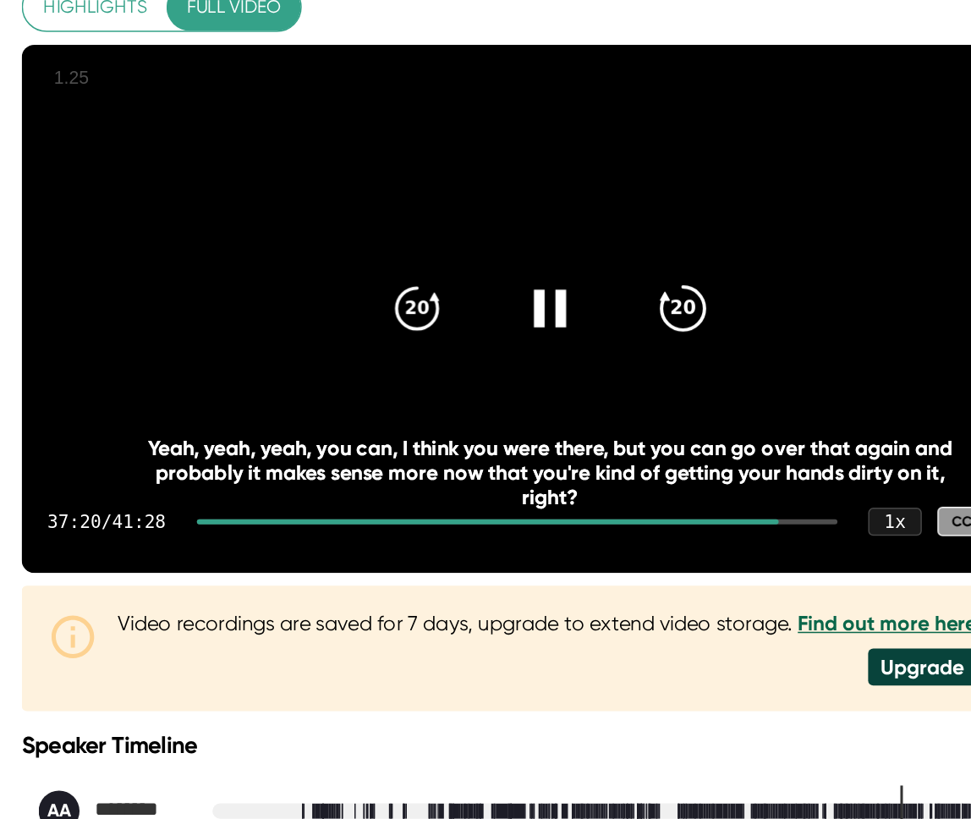
click at [695, 351] on icon "20" at bounding box center [684, 330] width 42 height 42
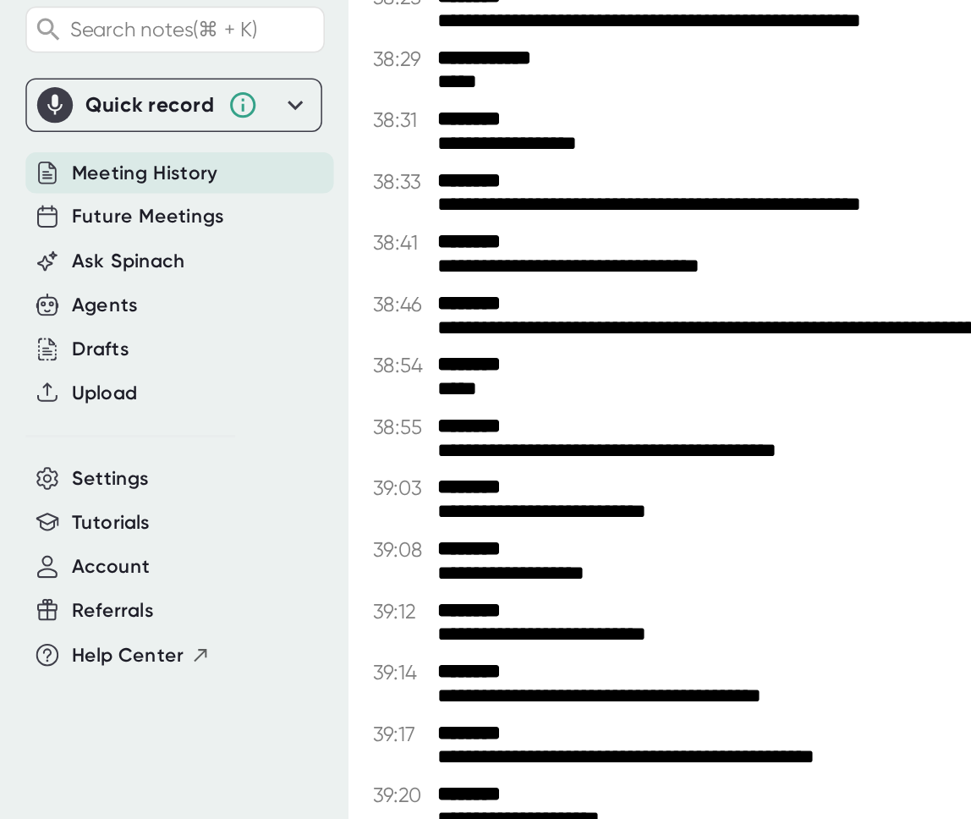
scroll to position [17619, 0]
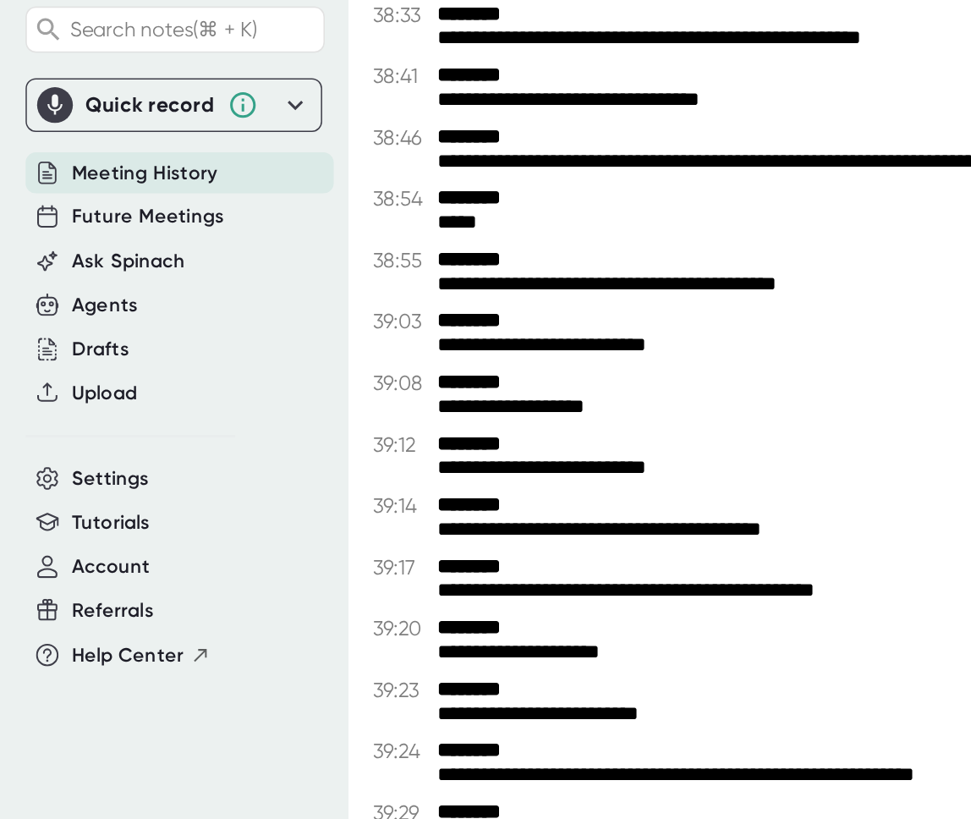
click at [395, 444] on div "**********" at bounding box center [623, 436] width 669 height 16
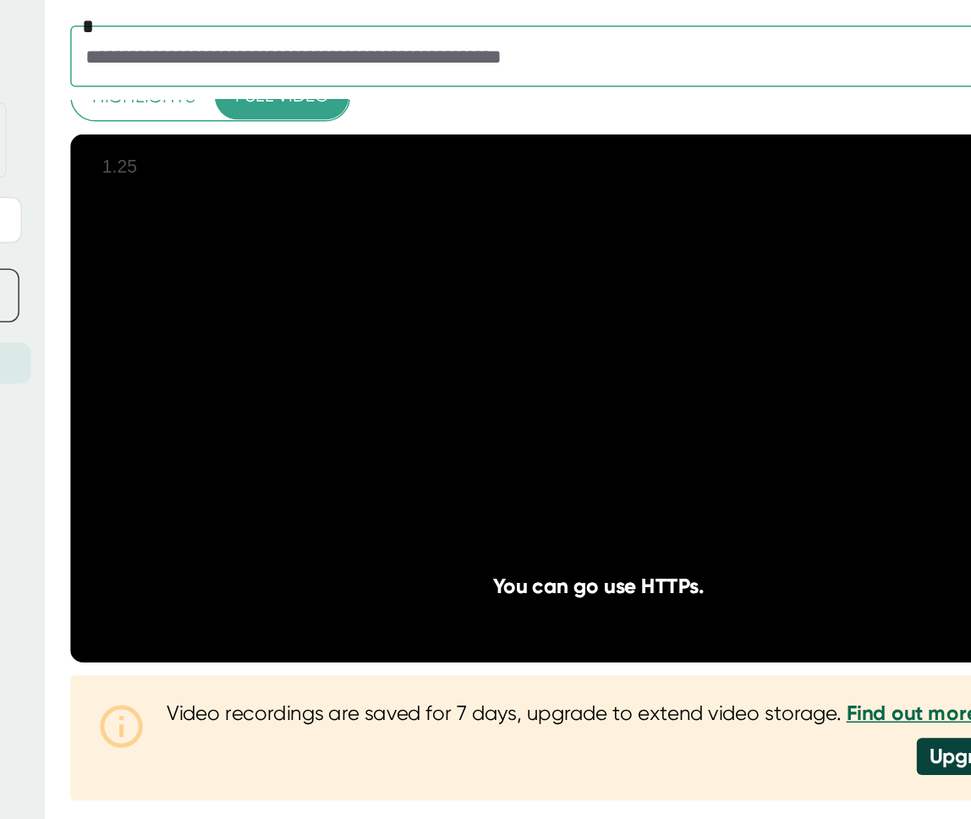
scroll to position [77, 0]
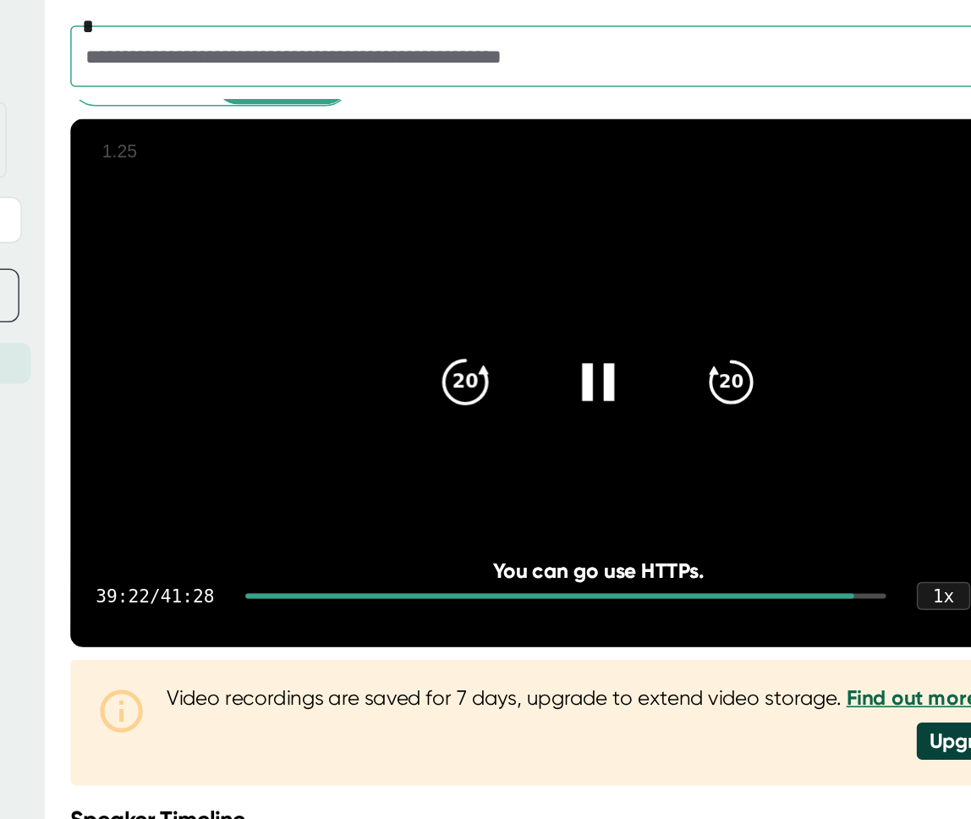
click at [525, 274] on icon "20" at bounding box center [508, 253] width 42 height 42
click at [603, 274] on icon at bounding box center [596, 253] width 42 height 42
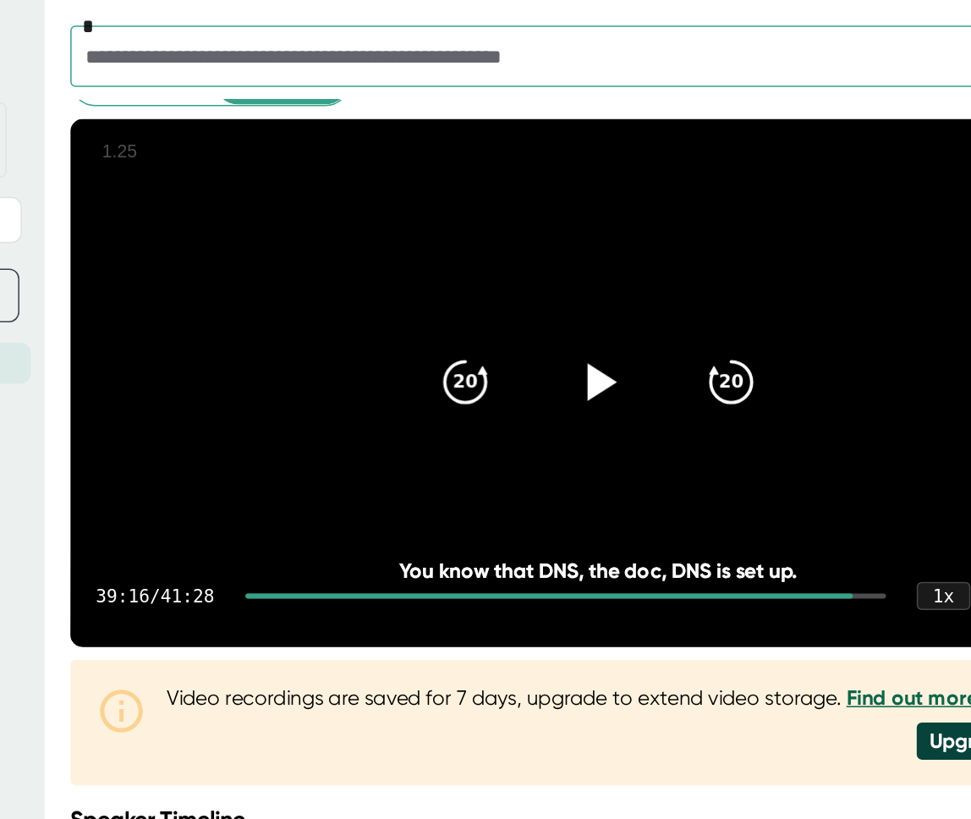
click at [614, 289] on div at bounding box center [596, 252] width 71 height 71
click at [615, 269] on icon at bounding box center [596, 253] width 42 height 42
click at [611, 274] on icon at bounding box center [596, 253] width 42 height 42
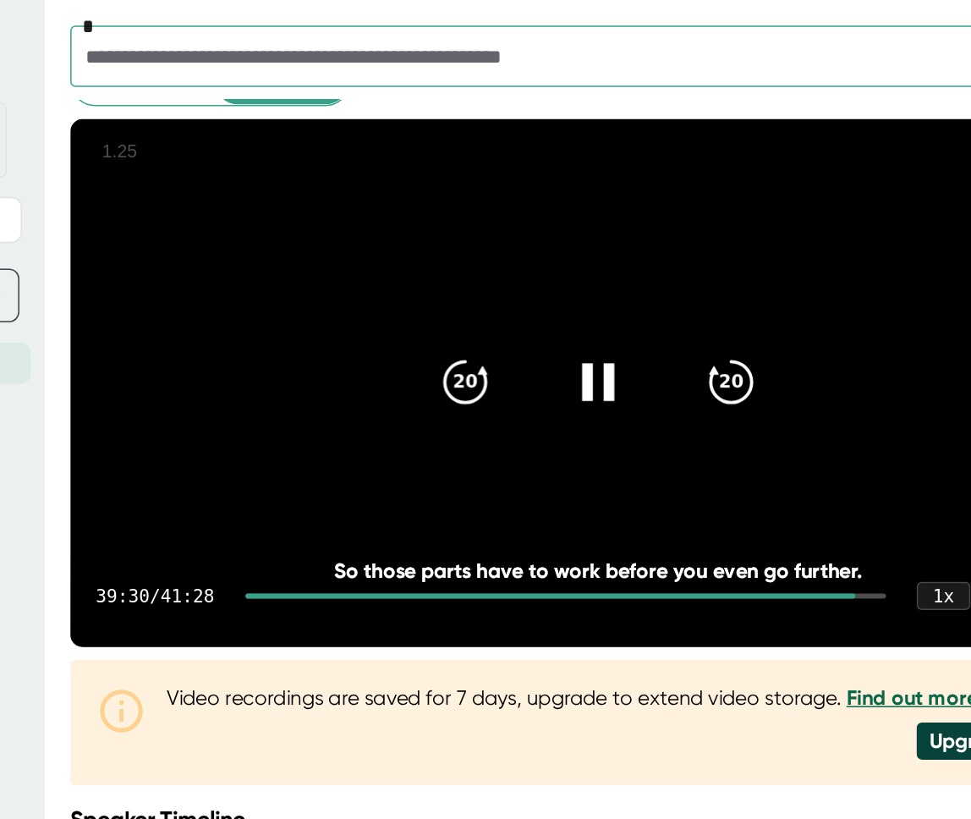
click at [604, 274] on icon at bounding box center [596, 253] width 42 height 42
click at [619, 287] on div at bounding box center [596, 252] width 71 height 71
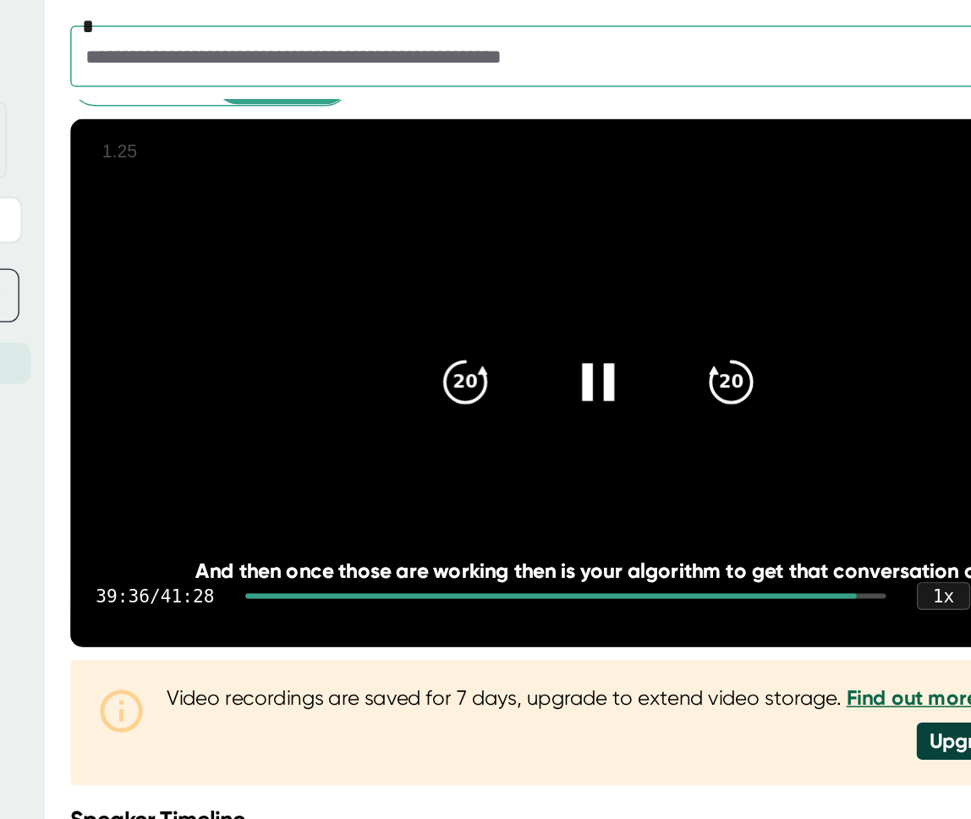
click at [603, 274] on icon at bounding box center [596, 253] width 42 height 42
click at [597, 265] on icon at bounding box center [599, 252] width 19 height 25
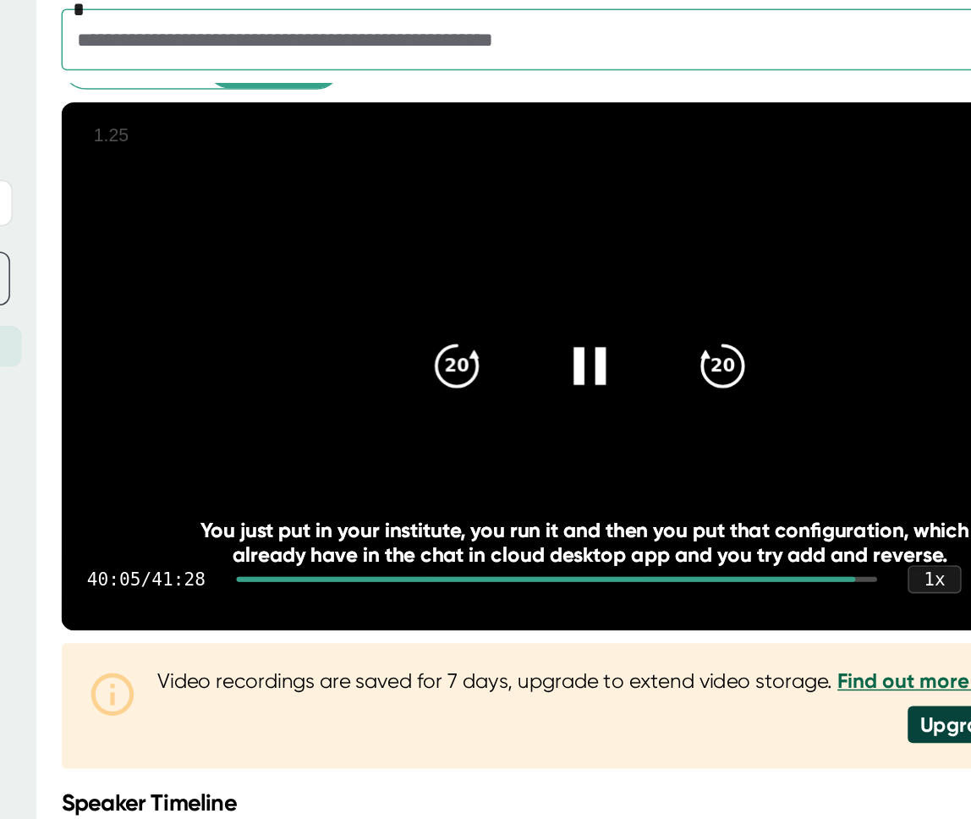
click at [597, 265] on icon at bounding box center [596, 252] width 21 height 25
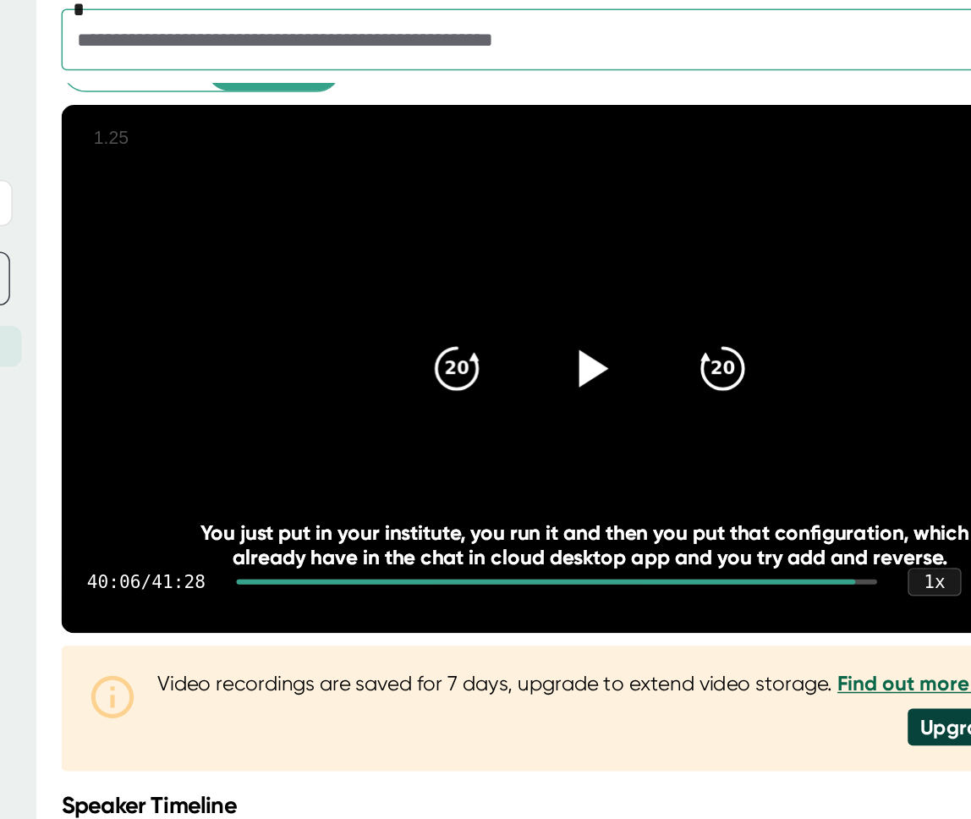
click at [687, 481] on div "**********" at bounding box center [596, 392] width 699 height 707
